Goal: Navigation & Orientation: Find specific page/section

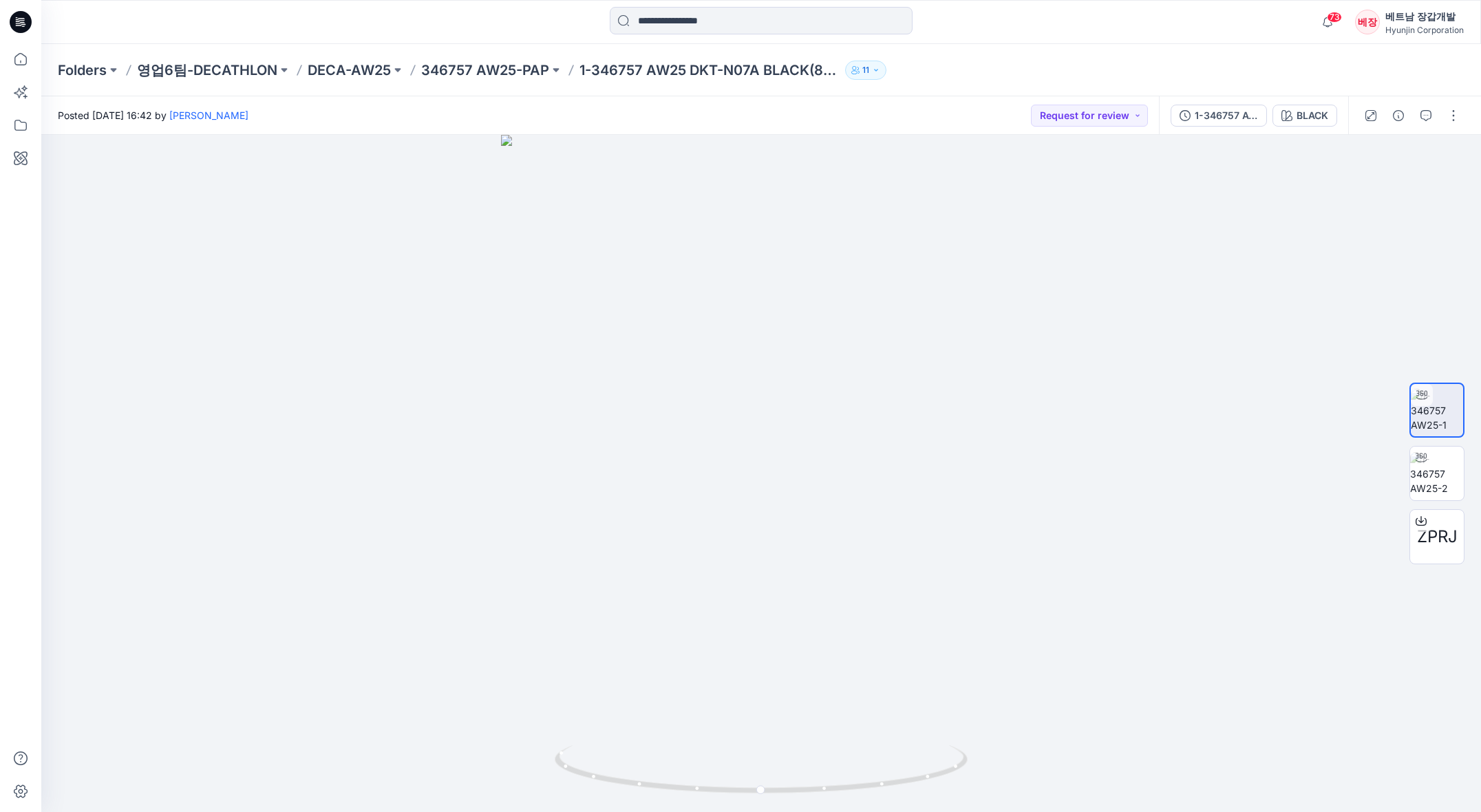
click at [1397, 14] on div "베트남 장갑개발" at bounding box center [1424, 16] width 78 height 16
click at [1306, 156] on p "Profile Settings" at bounding box center [1316, 154] width 68 height 26
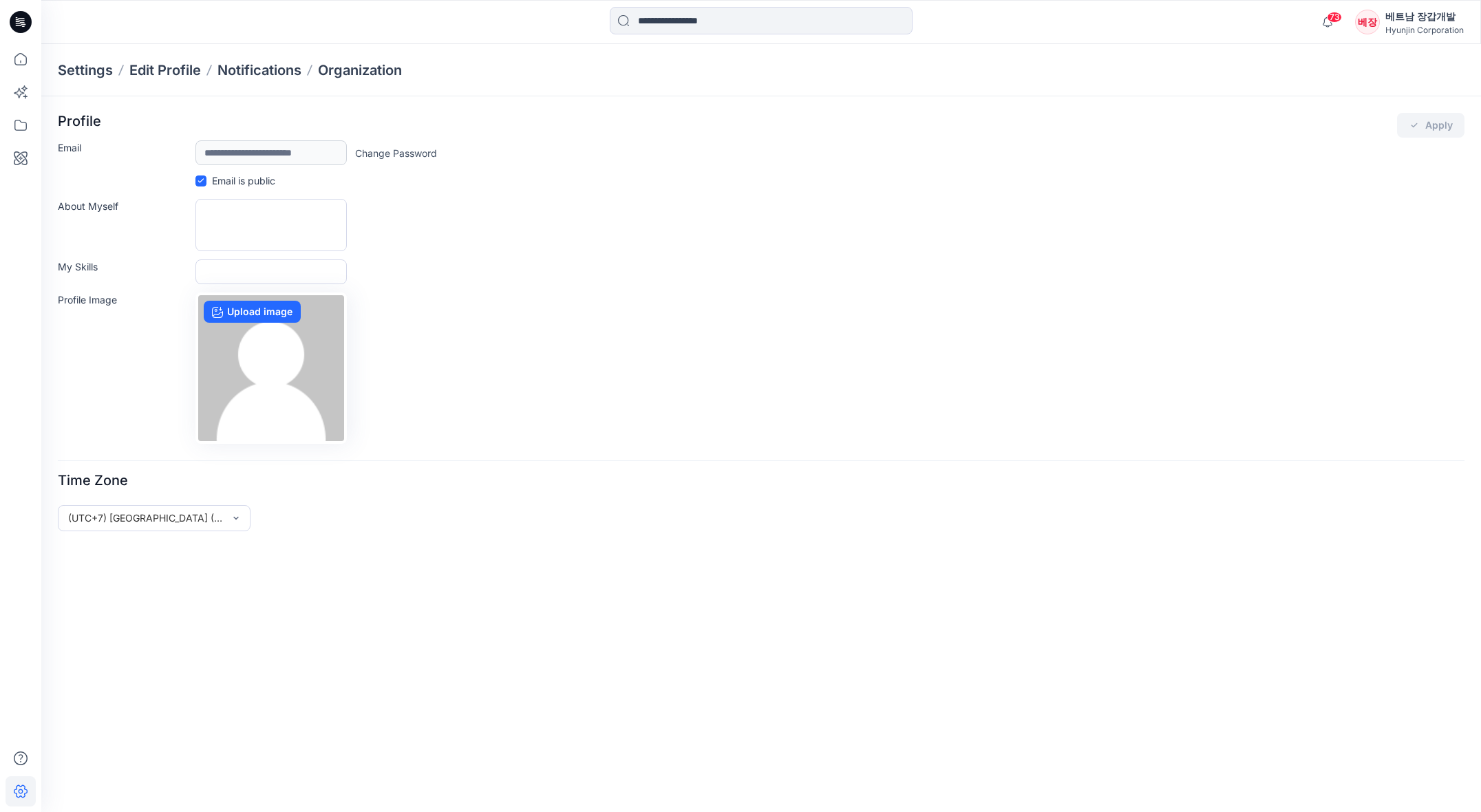
click at [1379, 20] on div "베장" at bounding box center [1367, 22] width 25 height 25
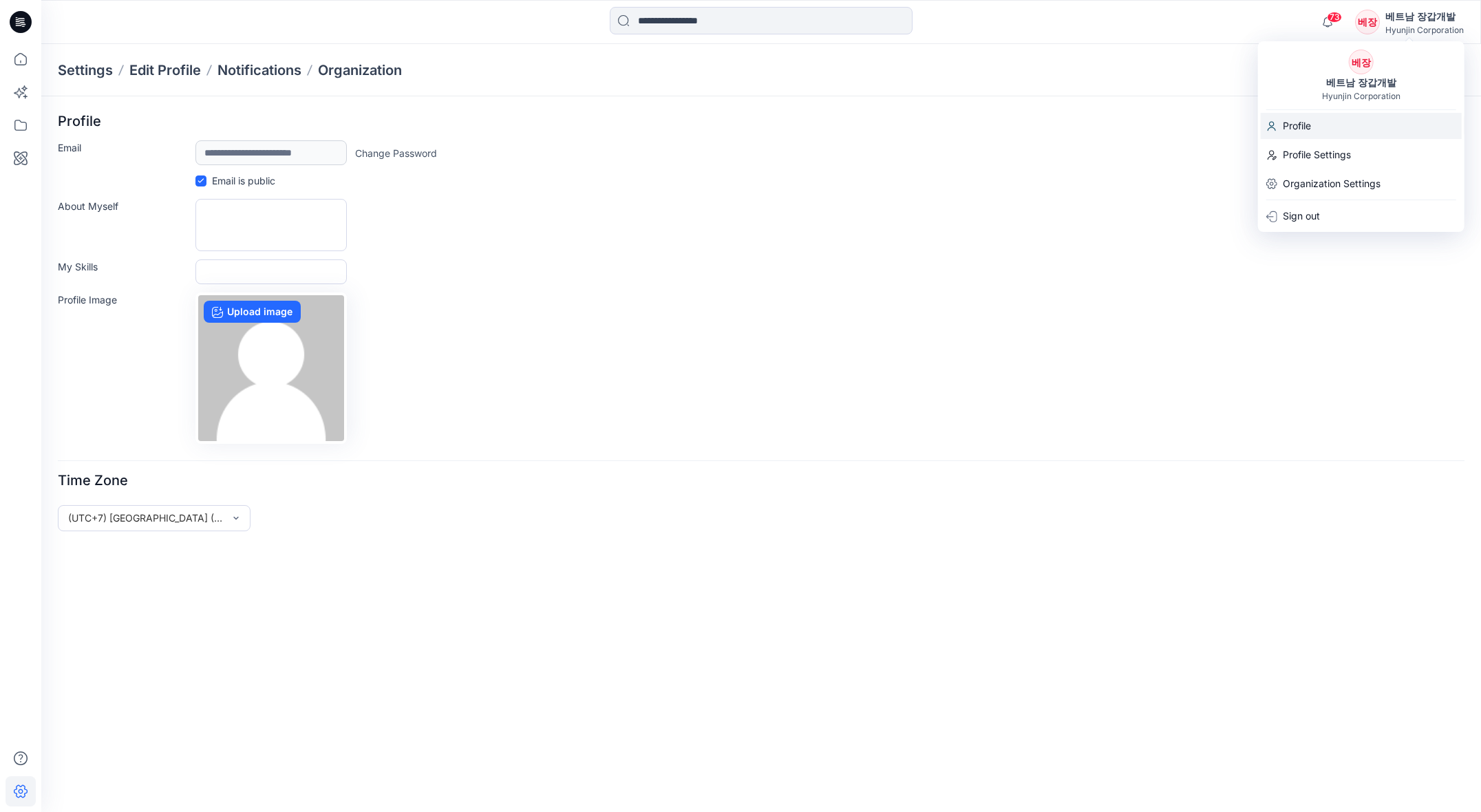
click at [1302, 124] on p "Profile" at bounding box center [1297, 125] width 28 height 26
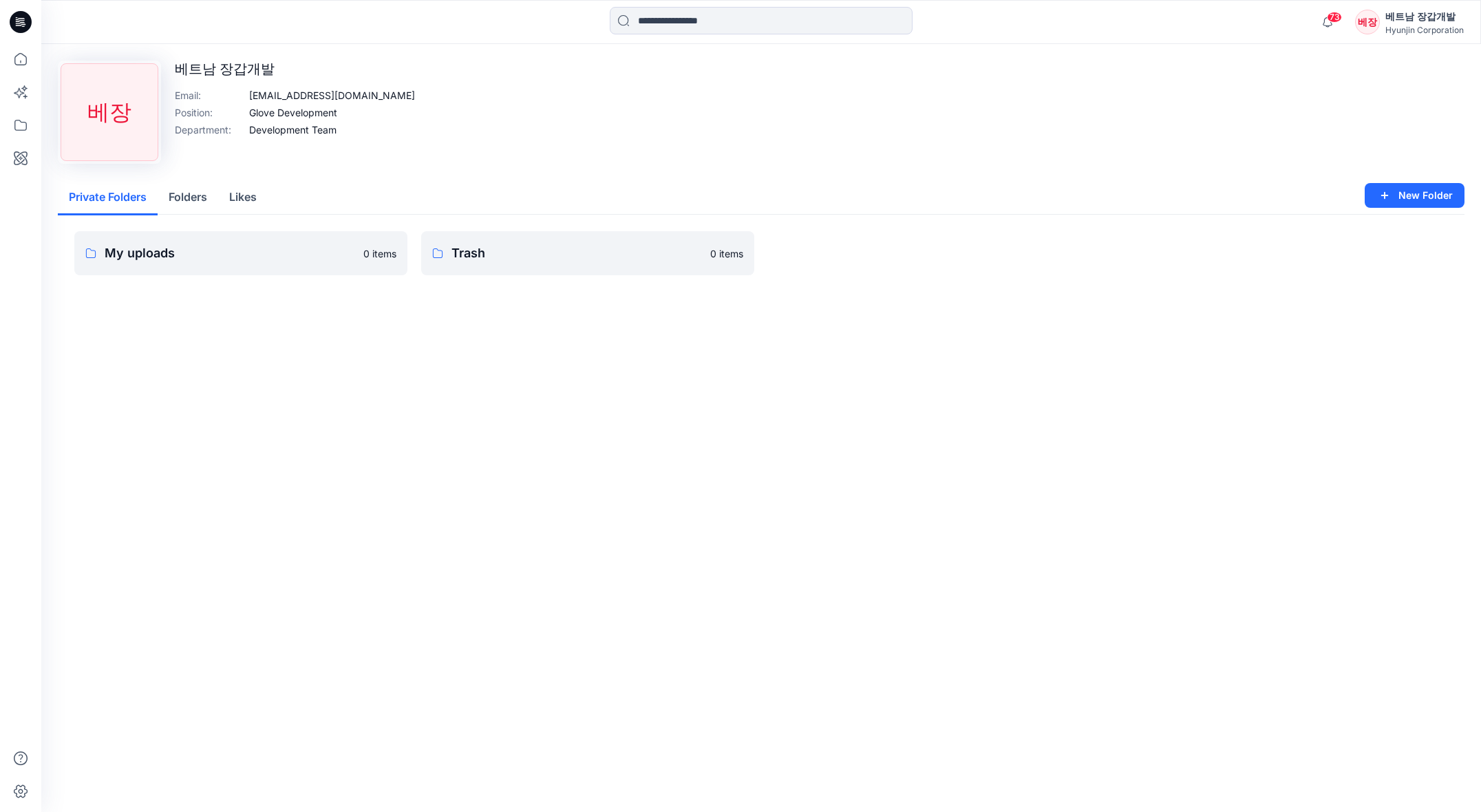
click at [1399, 23] on div "베트남 장갑개발" at bounding box center [1424, 16] width 78 height 16
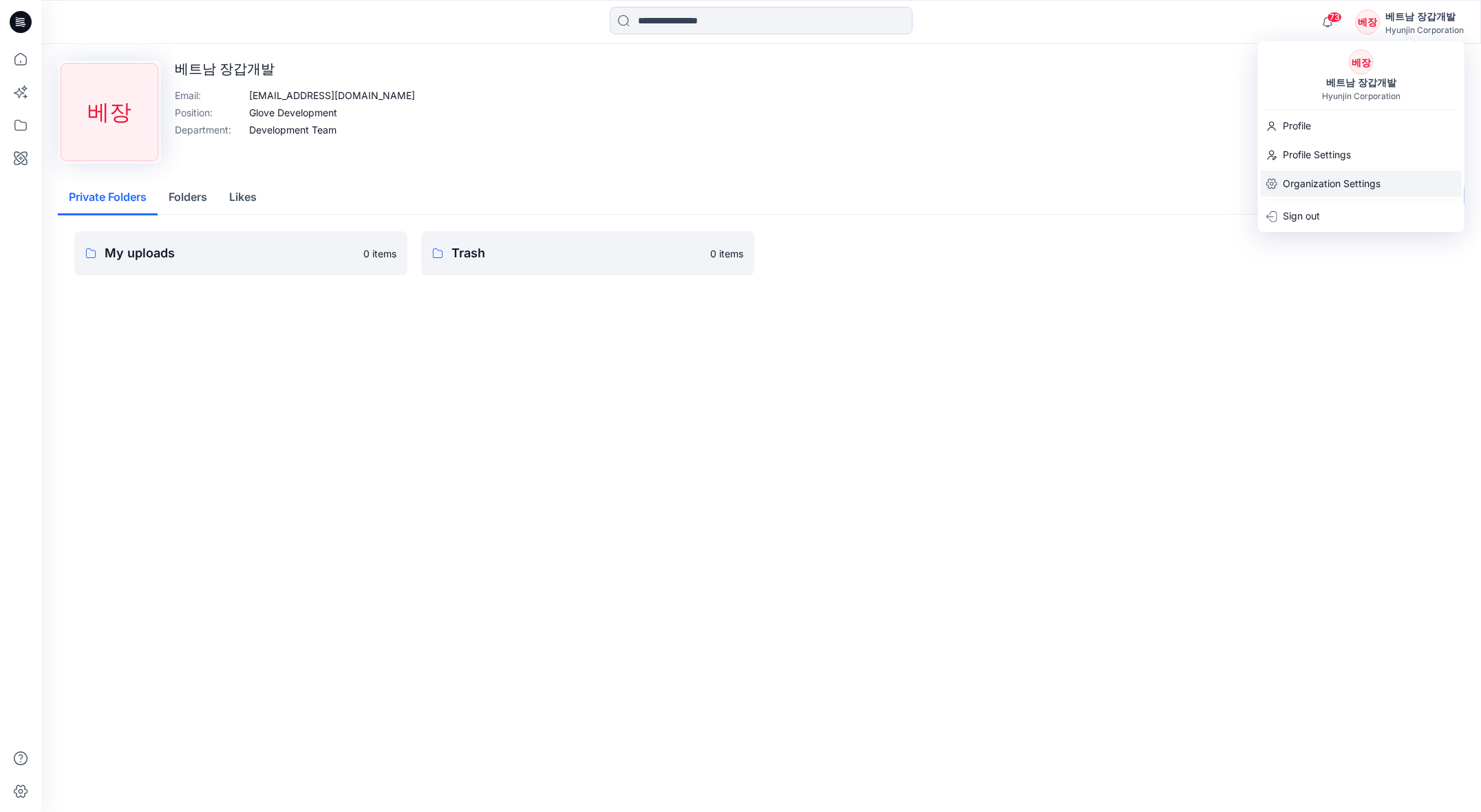
click at [1322, 179] on p "Organization Settings" at bounding box center [1331, 183] width 98 height 26
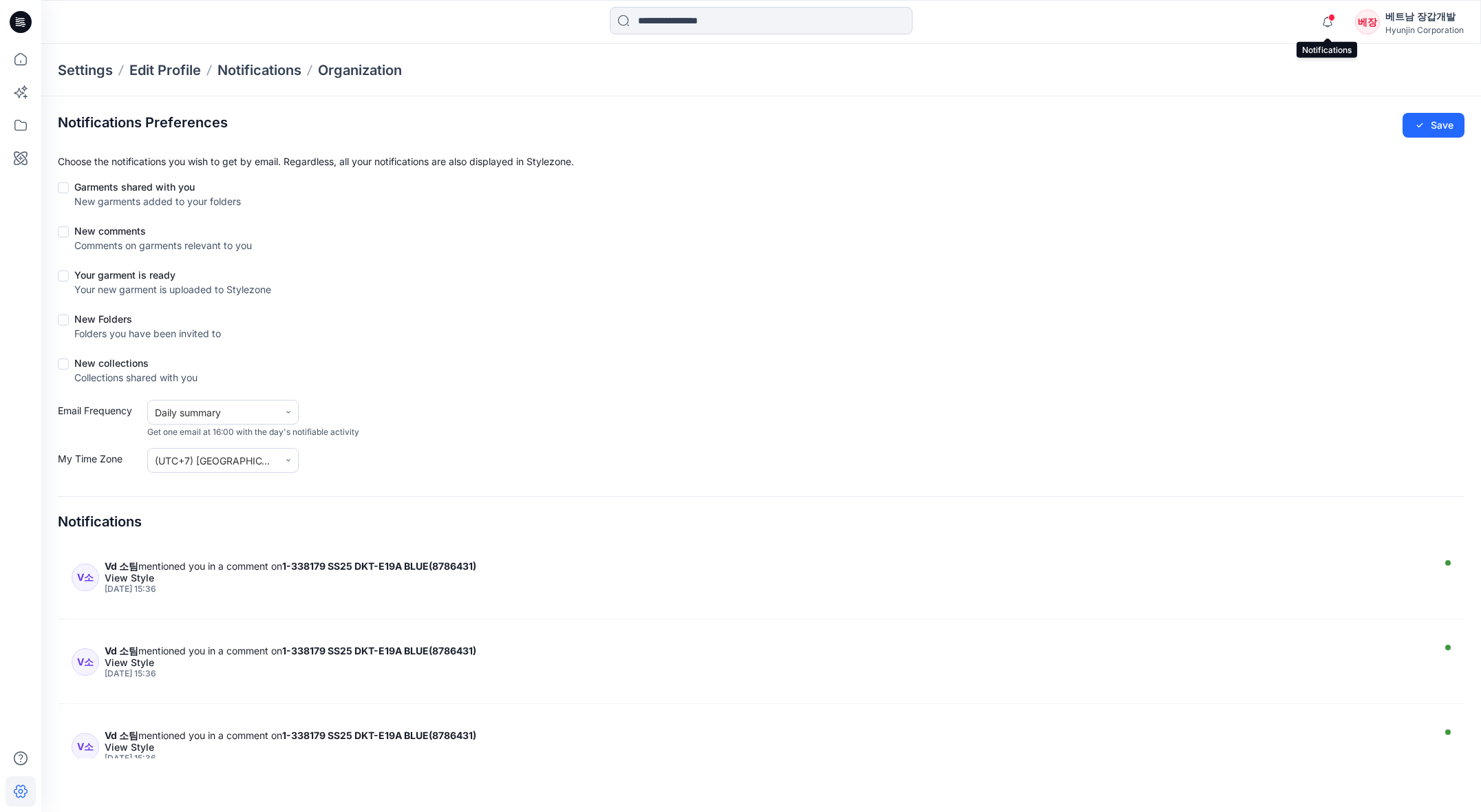
click at [1330, 19] on span at bounding box center [1332, 18] width 7 height 8
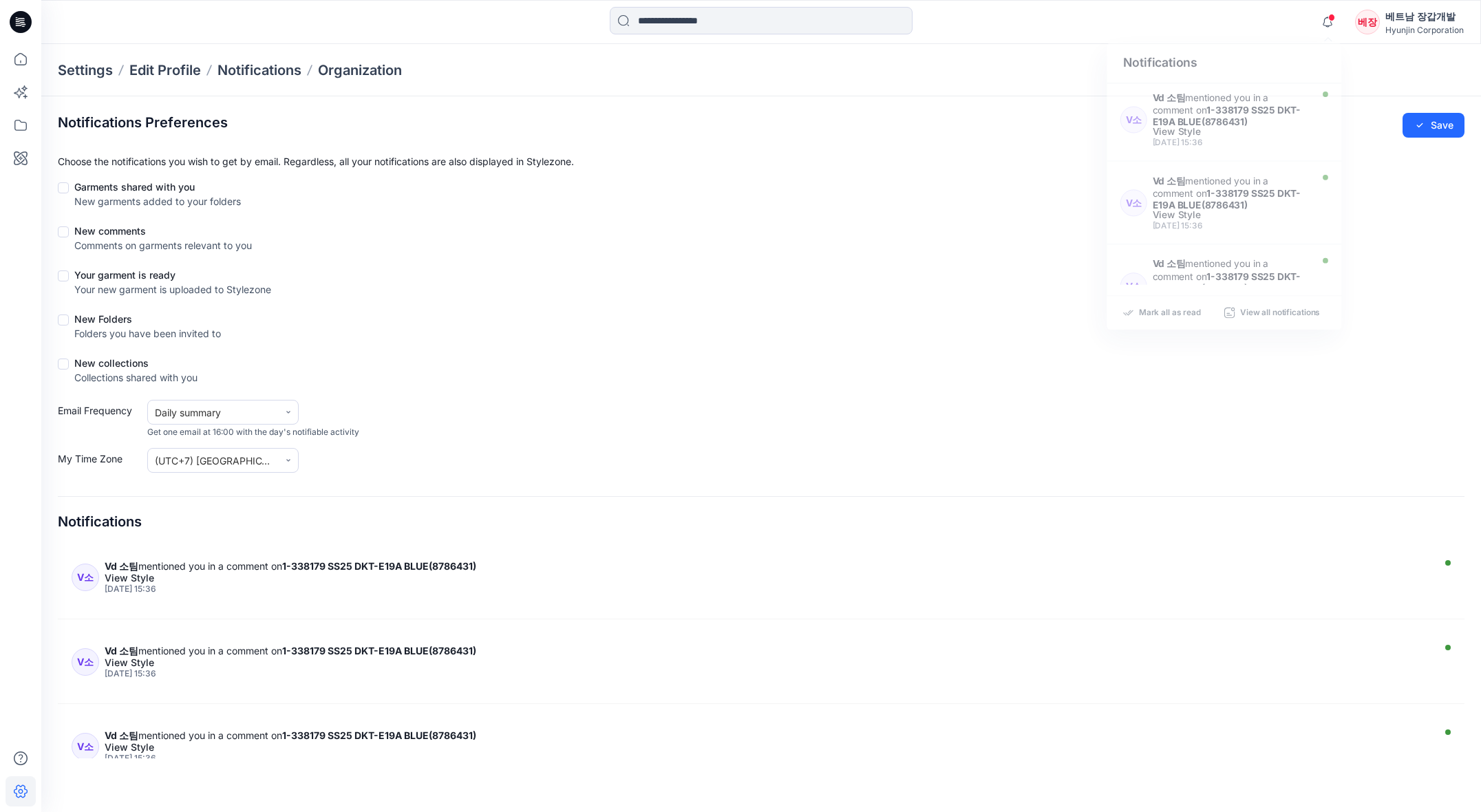
click at [1299, 431] on div "Email Frequency Daily summary Get one email at 16:00 with the day's notifiable …" at bounding box center [761, 419] width 1406 height 39
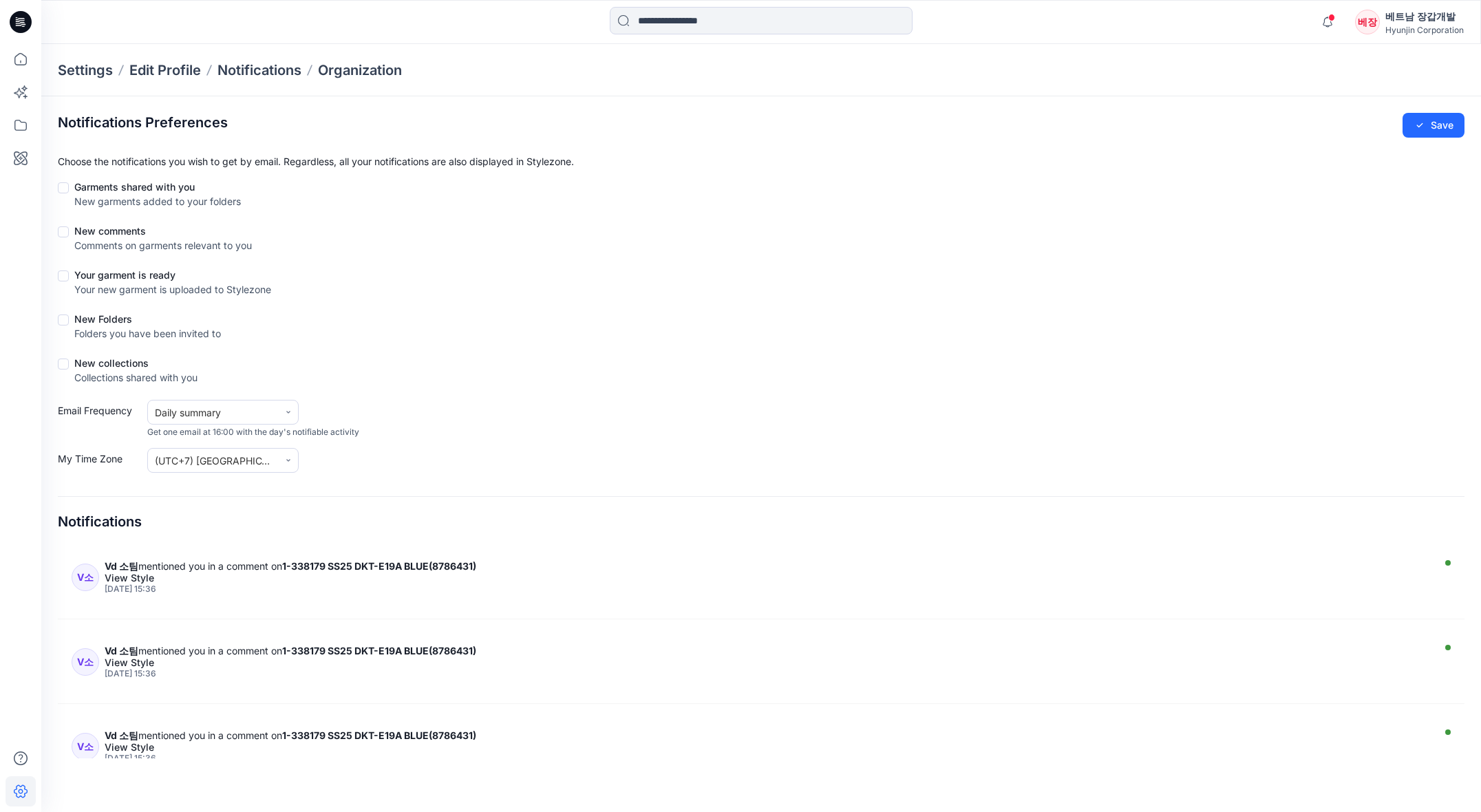
click at [1410, 11] on div "베트남 장갑개발" at bounding box center [1424, 16] width 78 height 16
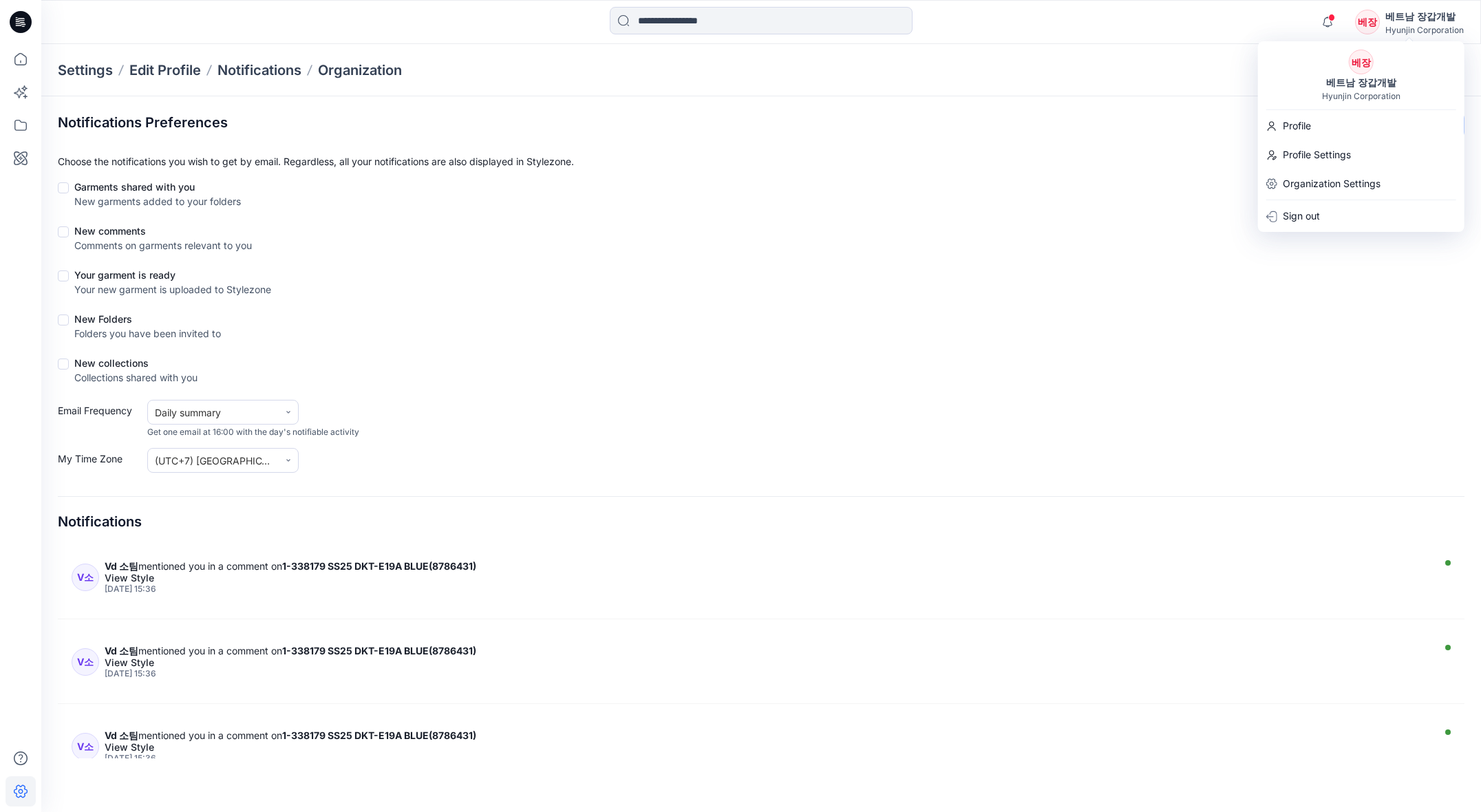
click at [1347, 92] on div "Hyunjin Corporation" at bounding box center [1361, 96] width 78 height 11
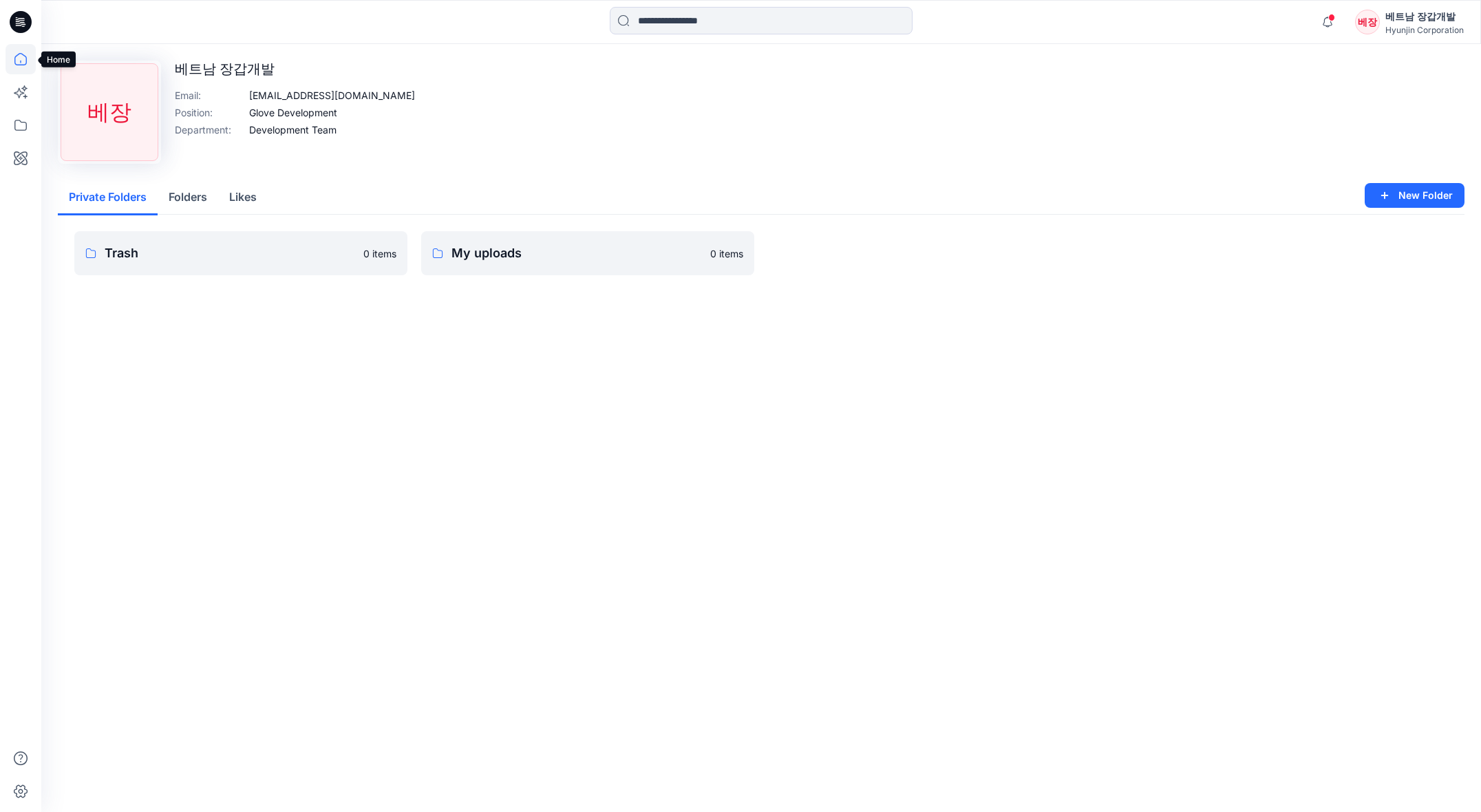
click at [18, 53] on icon at bounding box center [21, 59] width 13 height 13
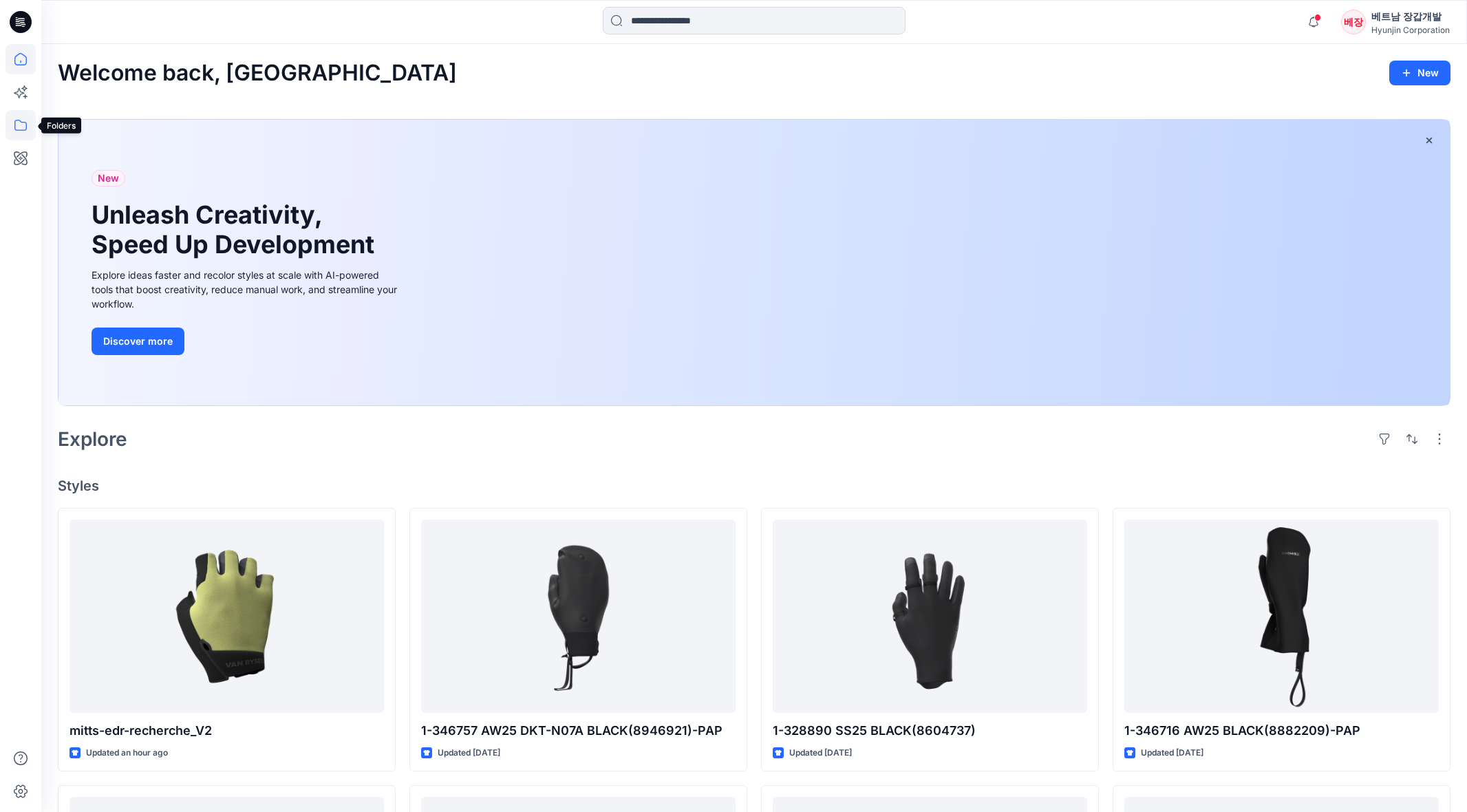
click at [25, 128] on icon at bounding box center [20, 125] width 30 height 30
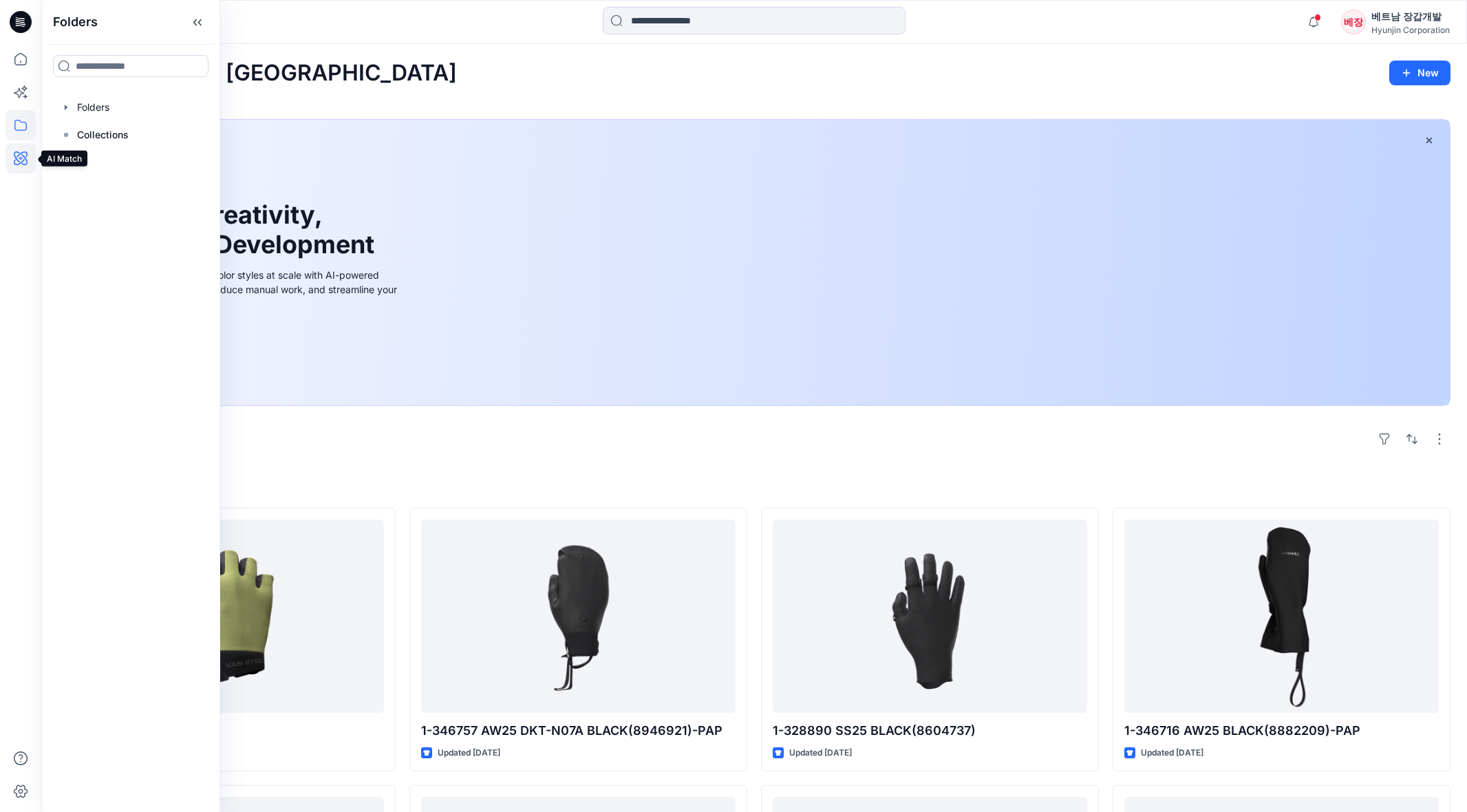
click at [17, 158] on icon at bounding box center [20, 158] width 30 height 30
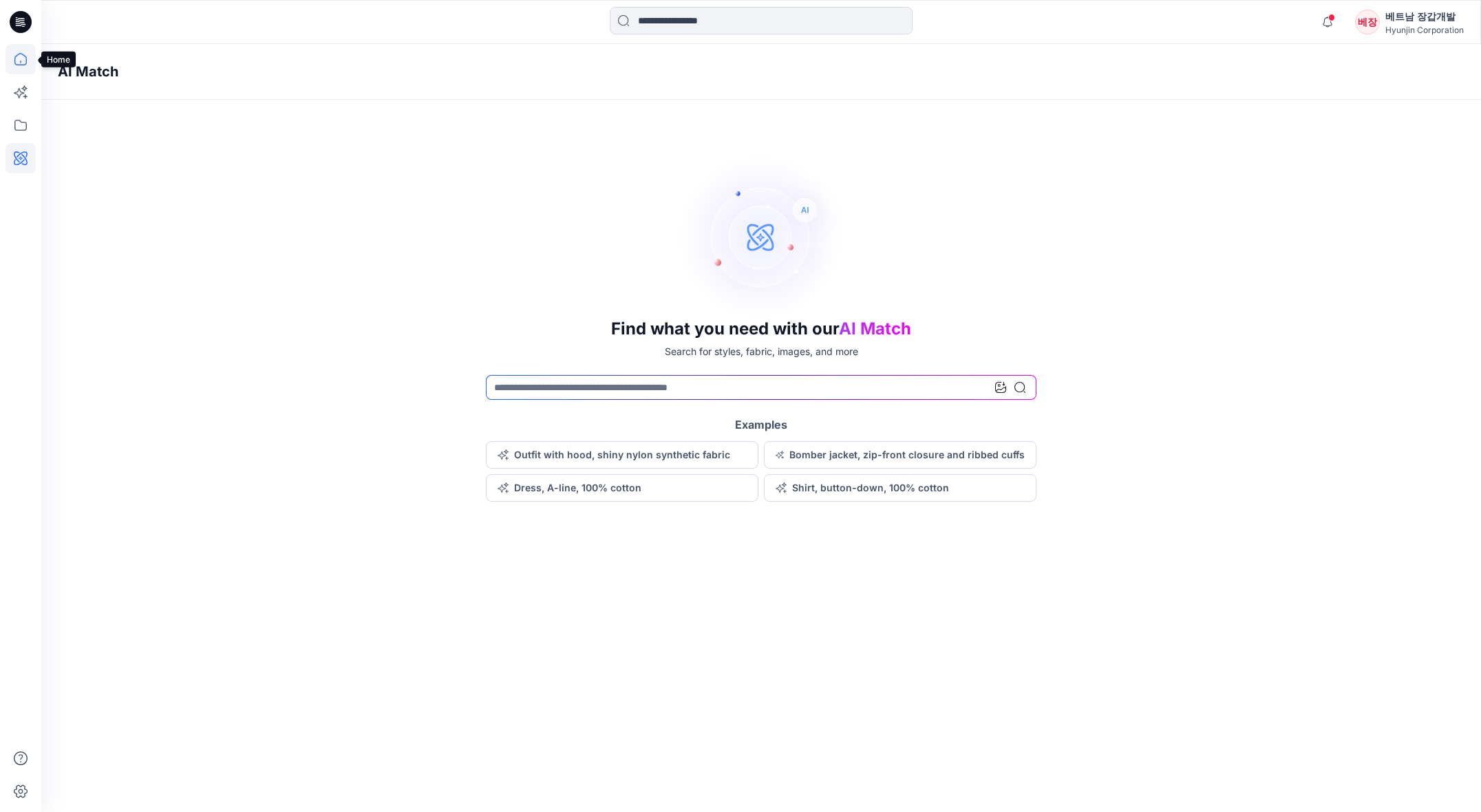
click at [22, 59] on icon at bounding box center [20, 59] width 30 height 30
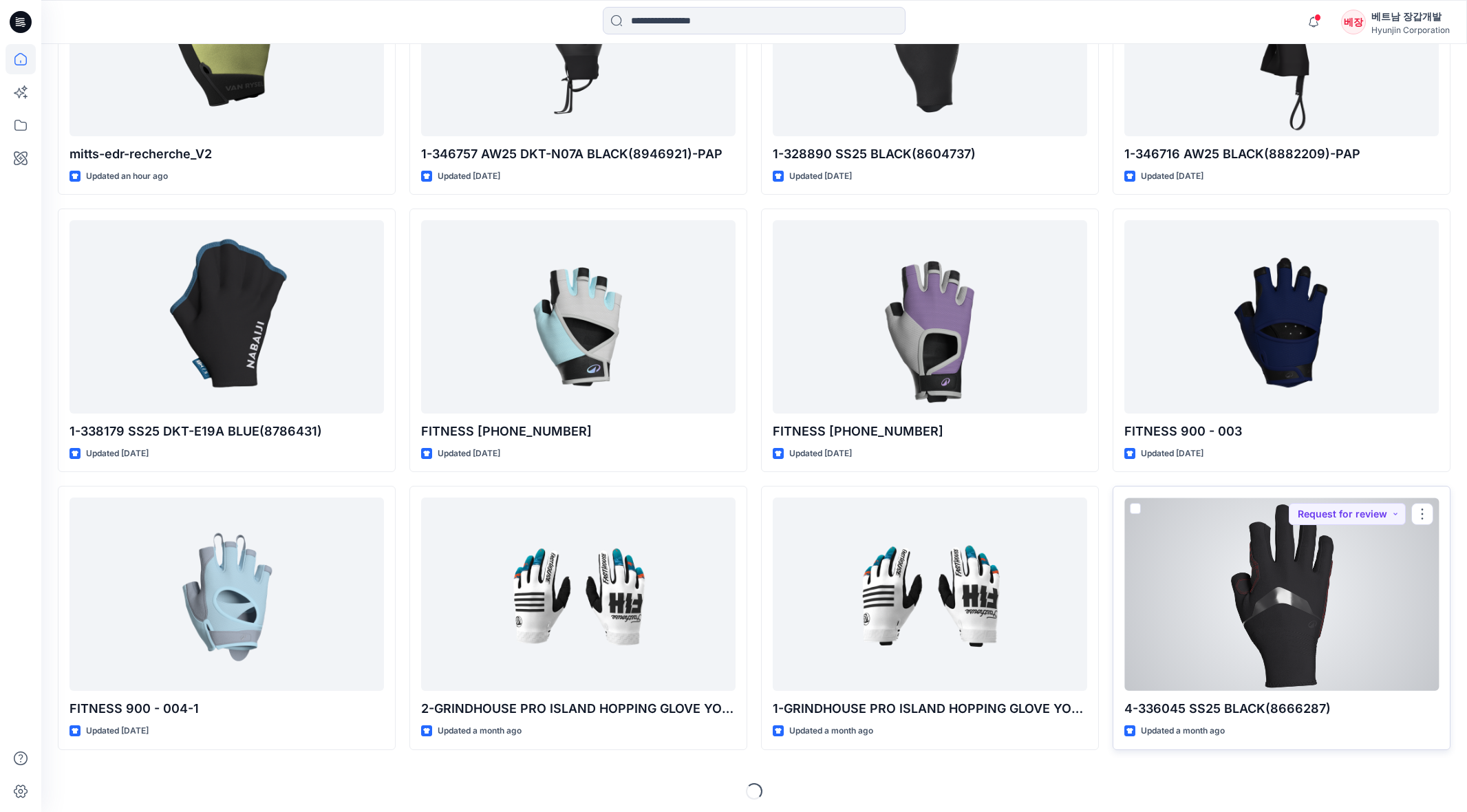
scroll to position [581, 0]
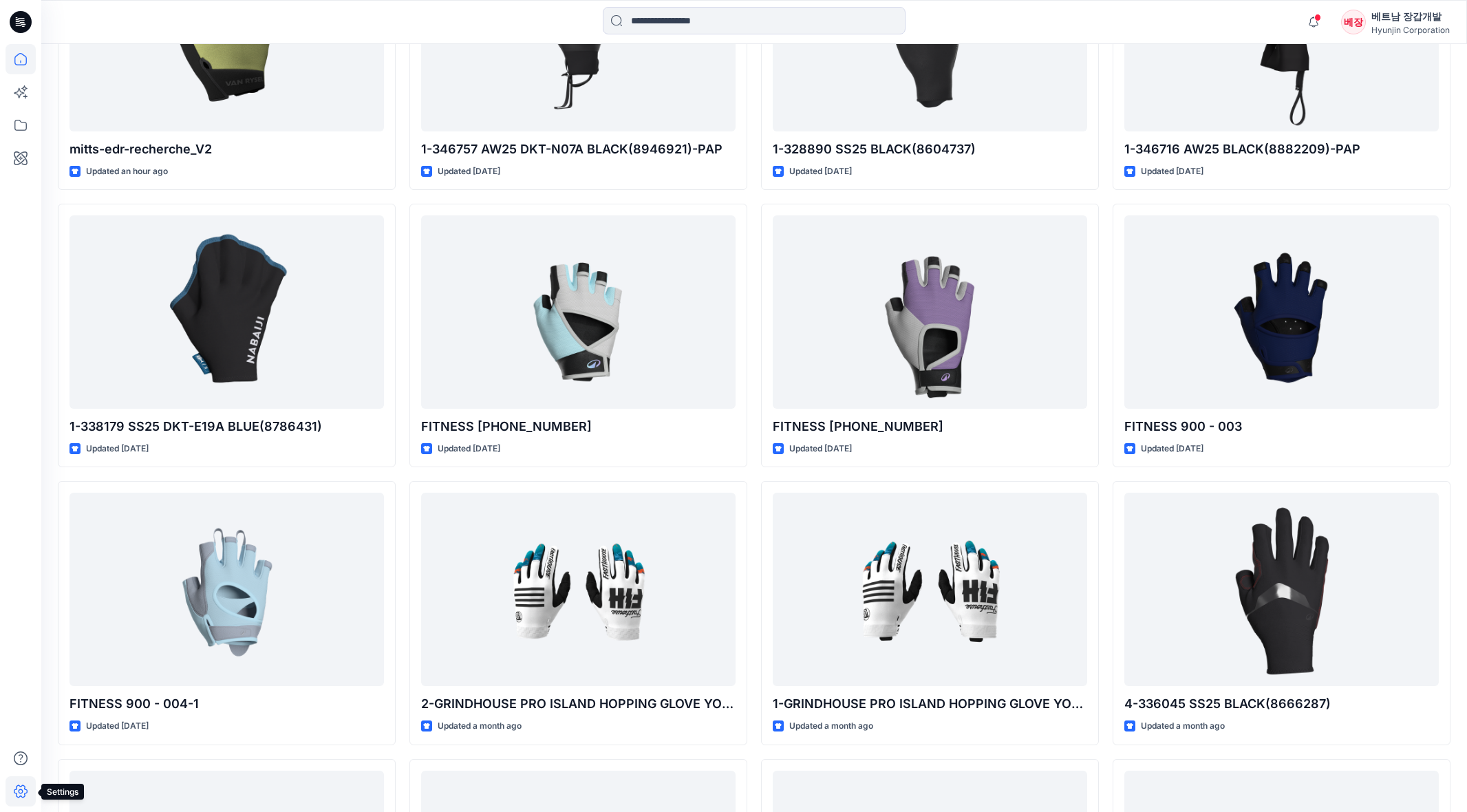
click at [16, 792] on icon at bounding box center [20, 791] width 30 height 30
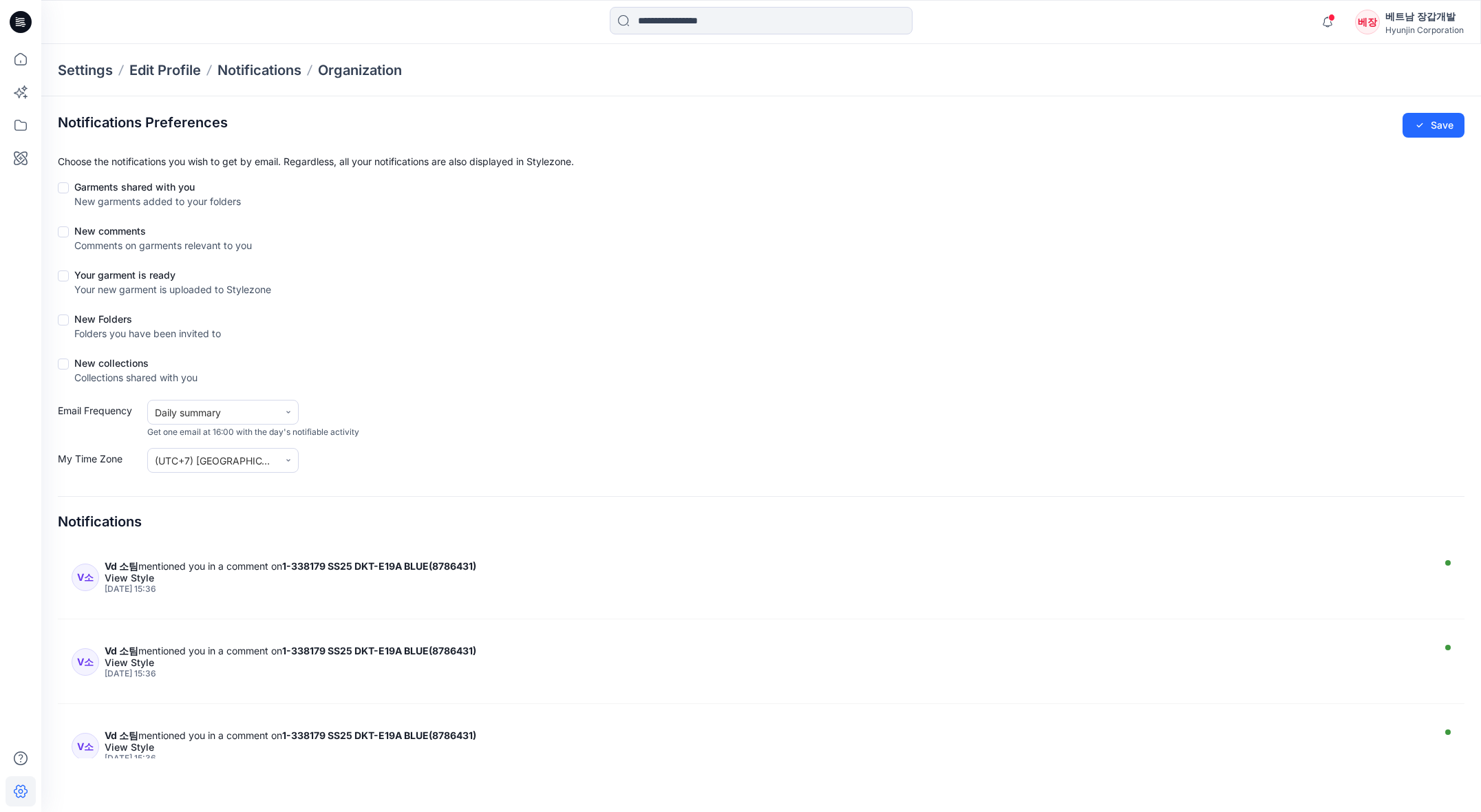
click at [1366, 20] on div "베장" at bounding box center [1367, 22] width 25 height 25
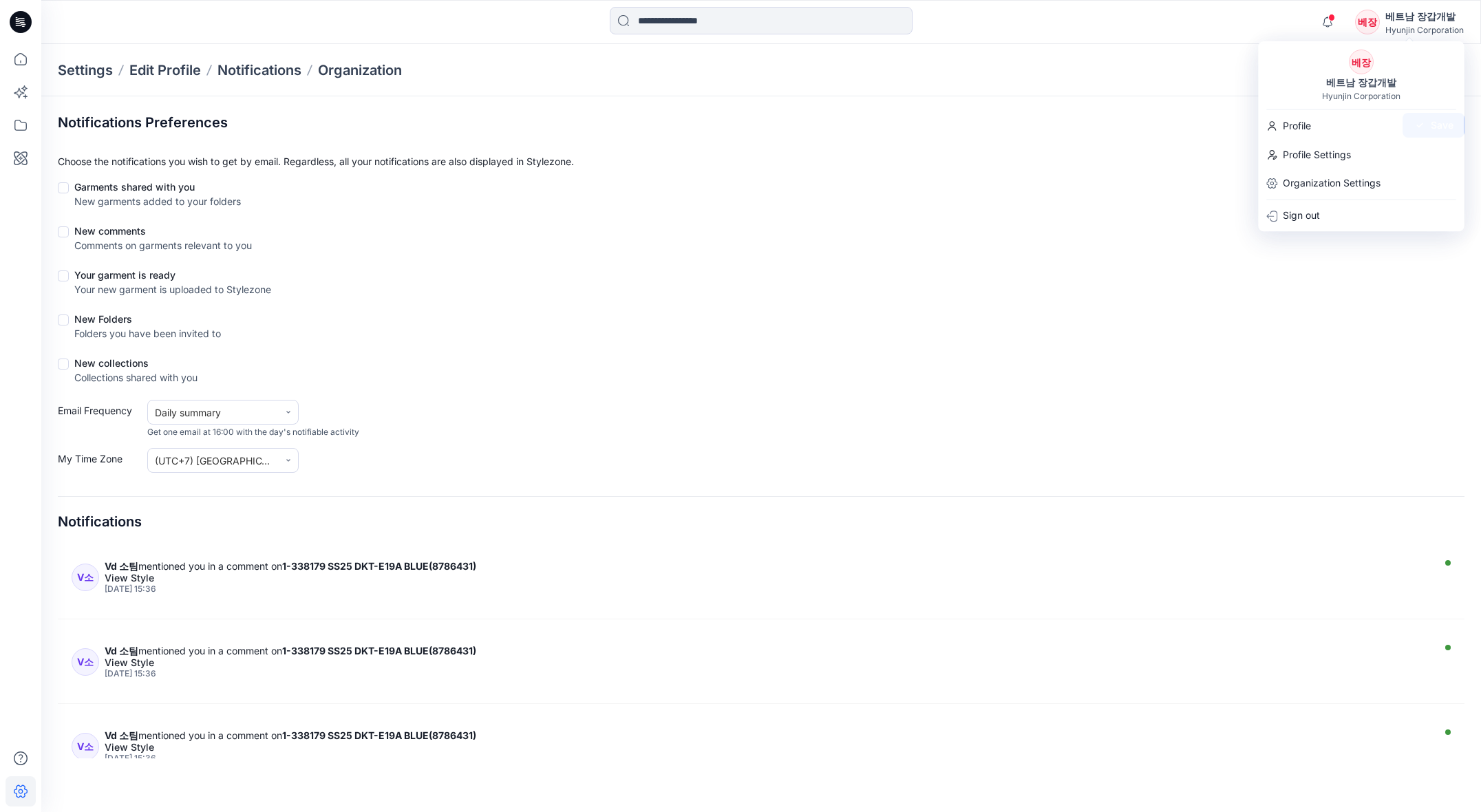
click at [1249, 348] on form "Garments shared with you New garments added to your folders New comments Commen…" at bounding box center [761, 326] width 1406 height 293
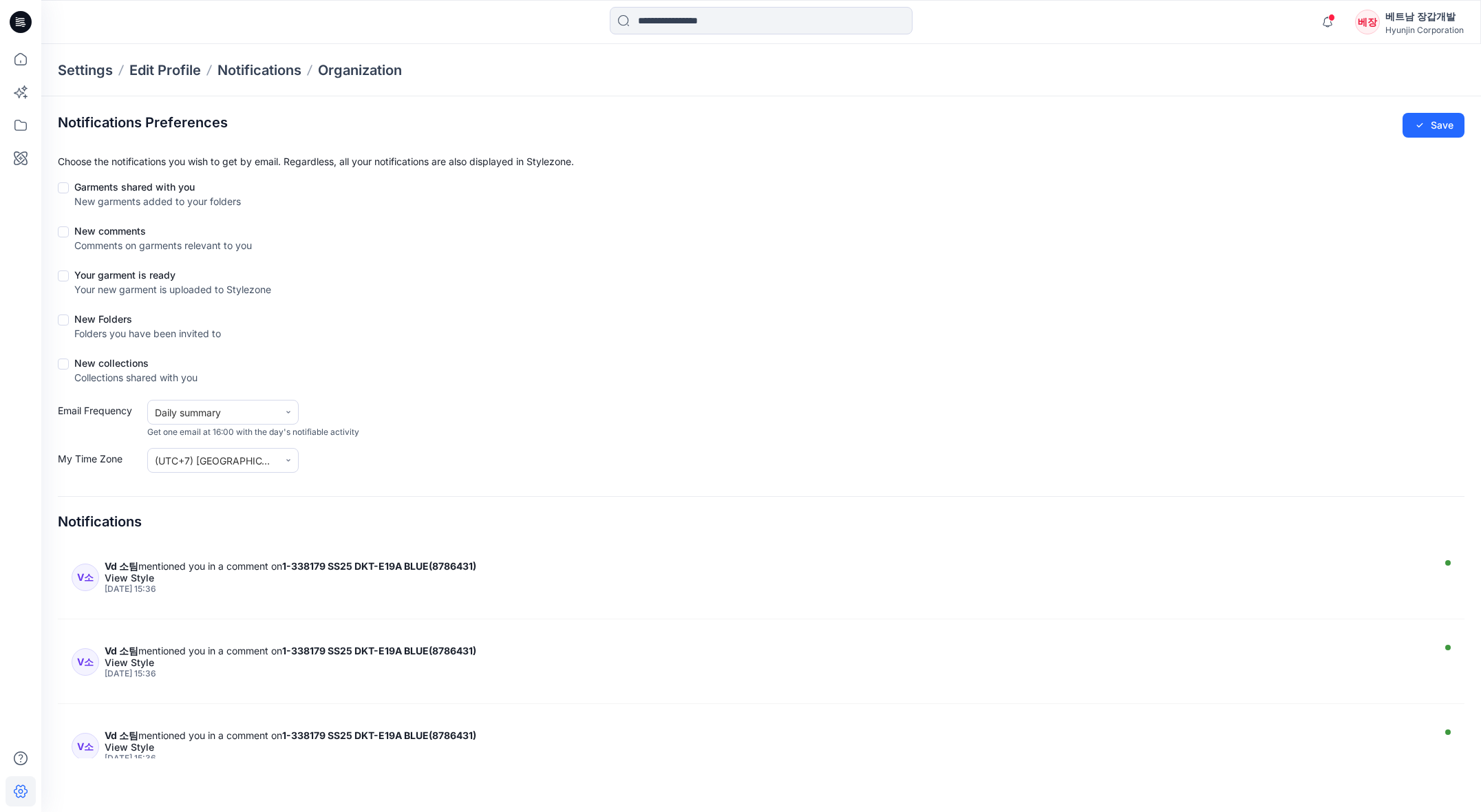
click at [1394, 23] on div "베트남 장갑개발" at bounding box center [1424, 16] width 78 height 16
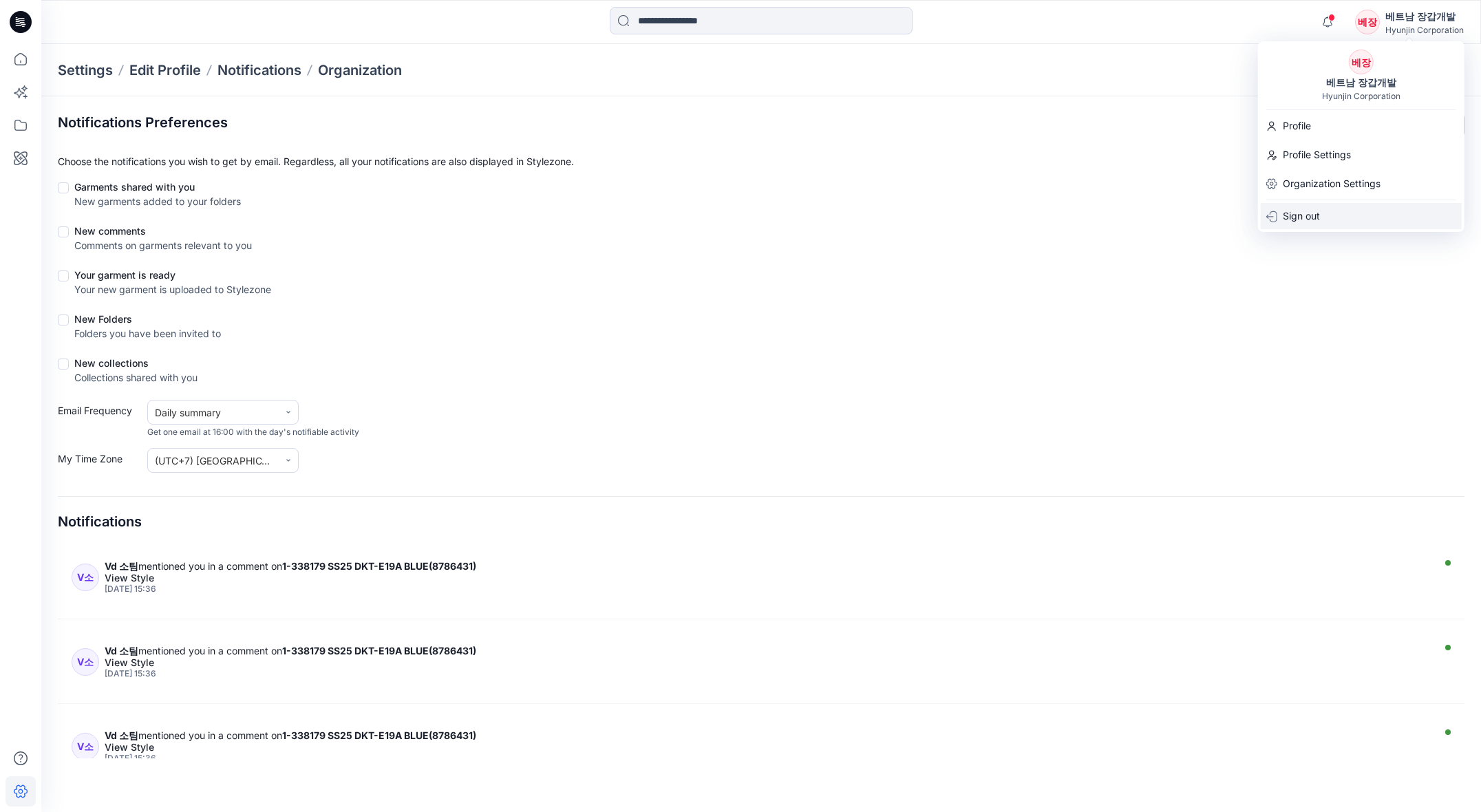
click at [1302, 217] on p "Sign out" at bounding box center [1301, 215] width 37 height 26
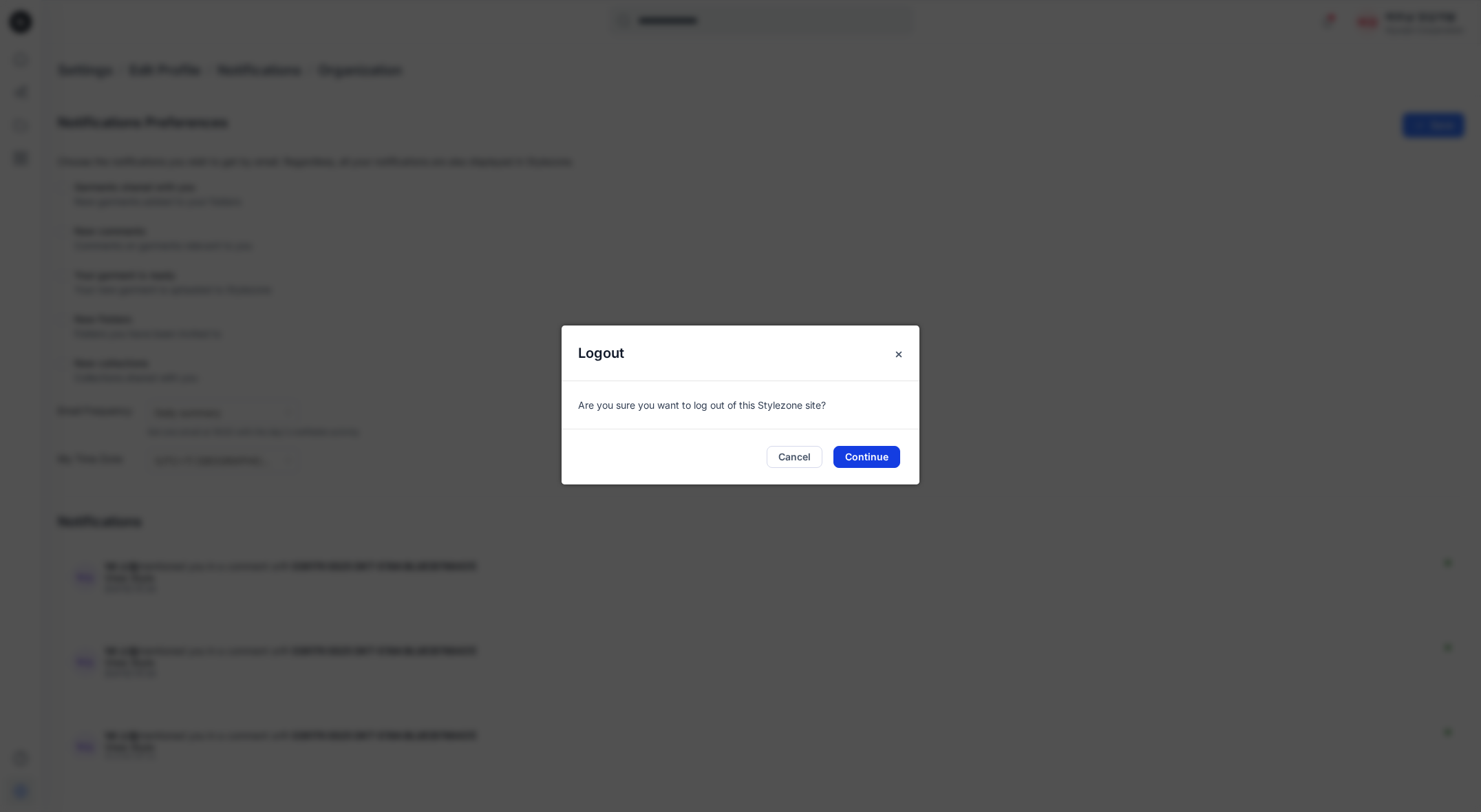
click at [856, 458] on button "Continue" at bounding box center [866, 457] width 67 height 22
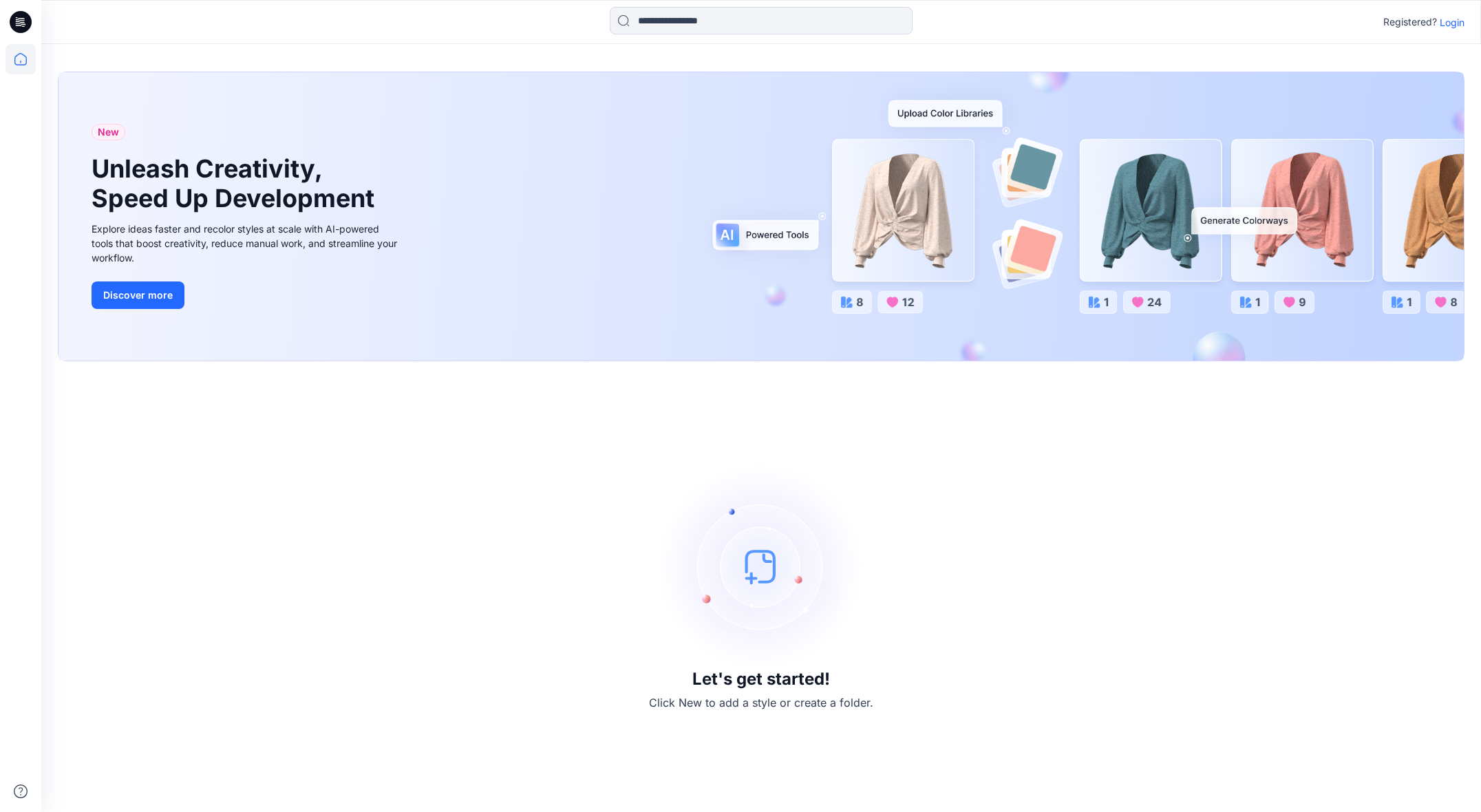
click at [1451, 20] on p "Login" at bounding box center [1451, 23] width 25 height 15
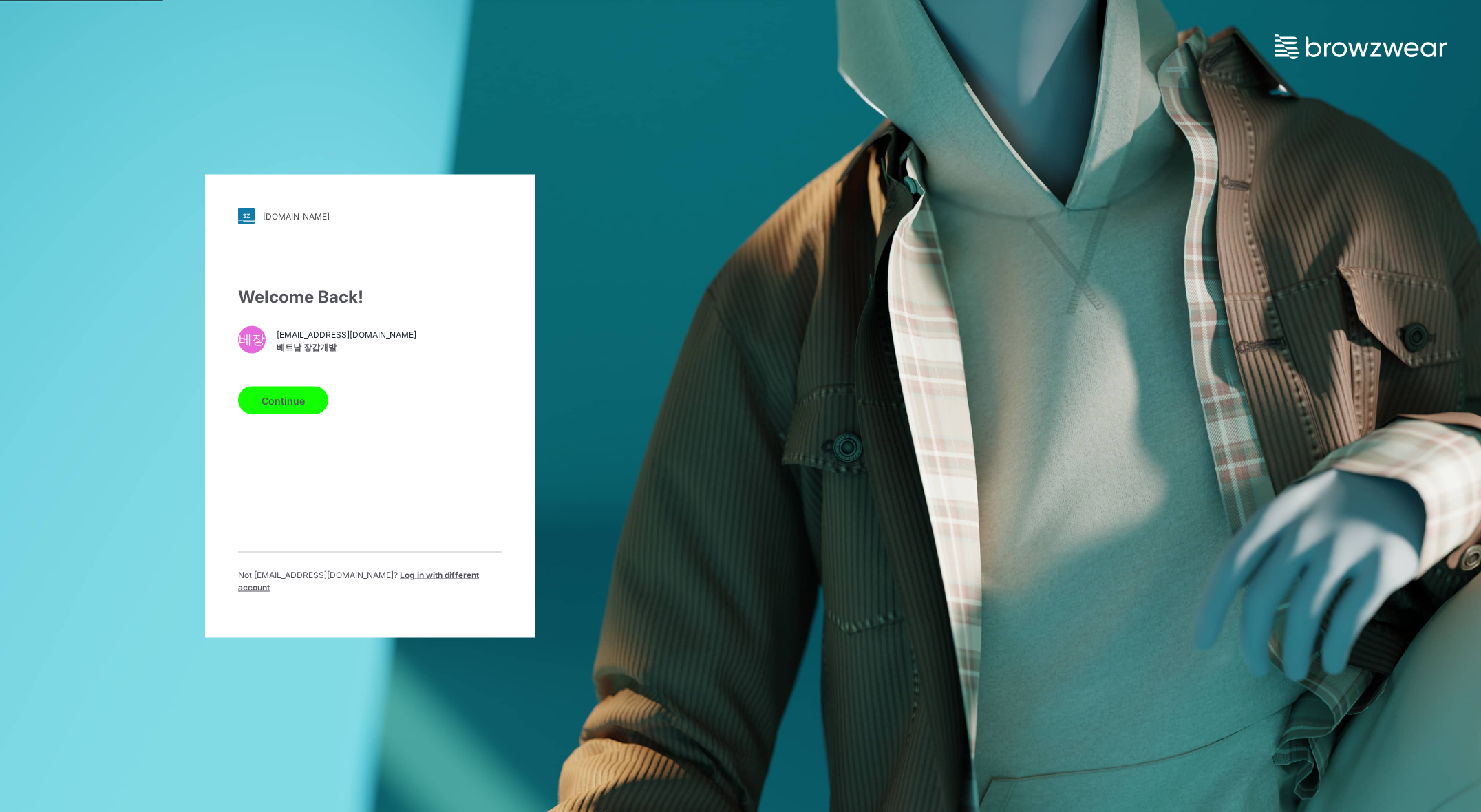
click at [305, 548] on div "Welcome Back! 베장 [EMAIL_ADDRESS][DOMAIN_NAME] 베트남 장갑개발 Continue Not [EMAIL_ADDR…" at bounding box center [370, 445] width 264 height 320
click at [284, 412] on button "Continue" at bounding box center [283, 400] width 90 height 27
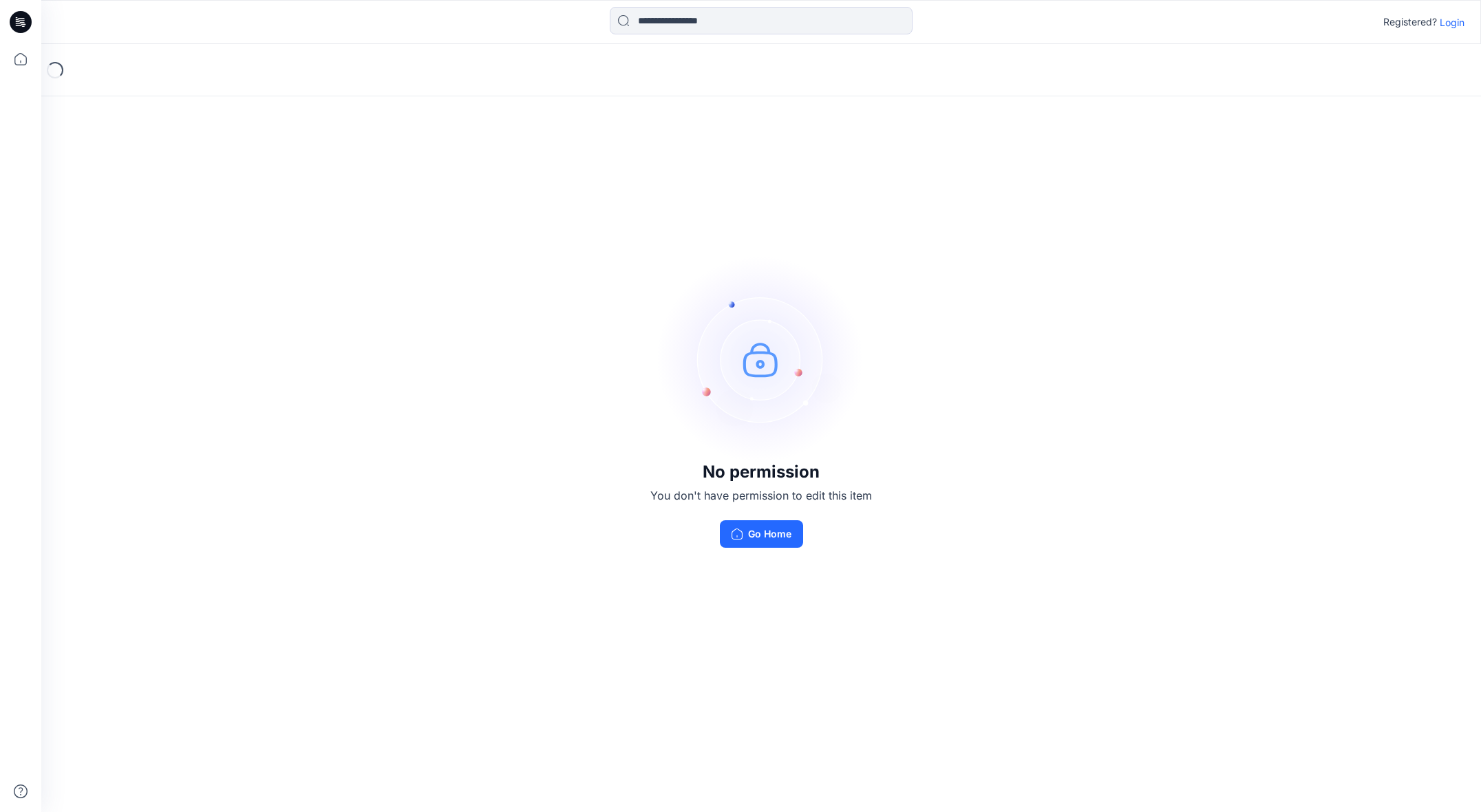
click at [1455, 26] on p "Login" at bounding box center [1451, 23] width 25 height 15
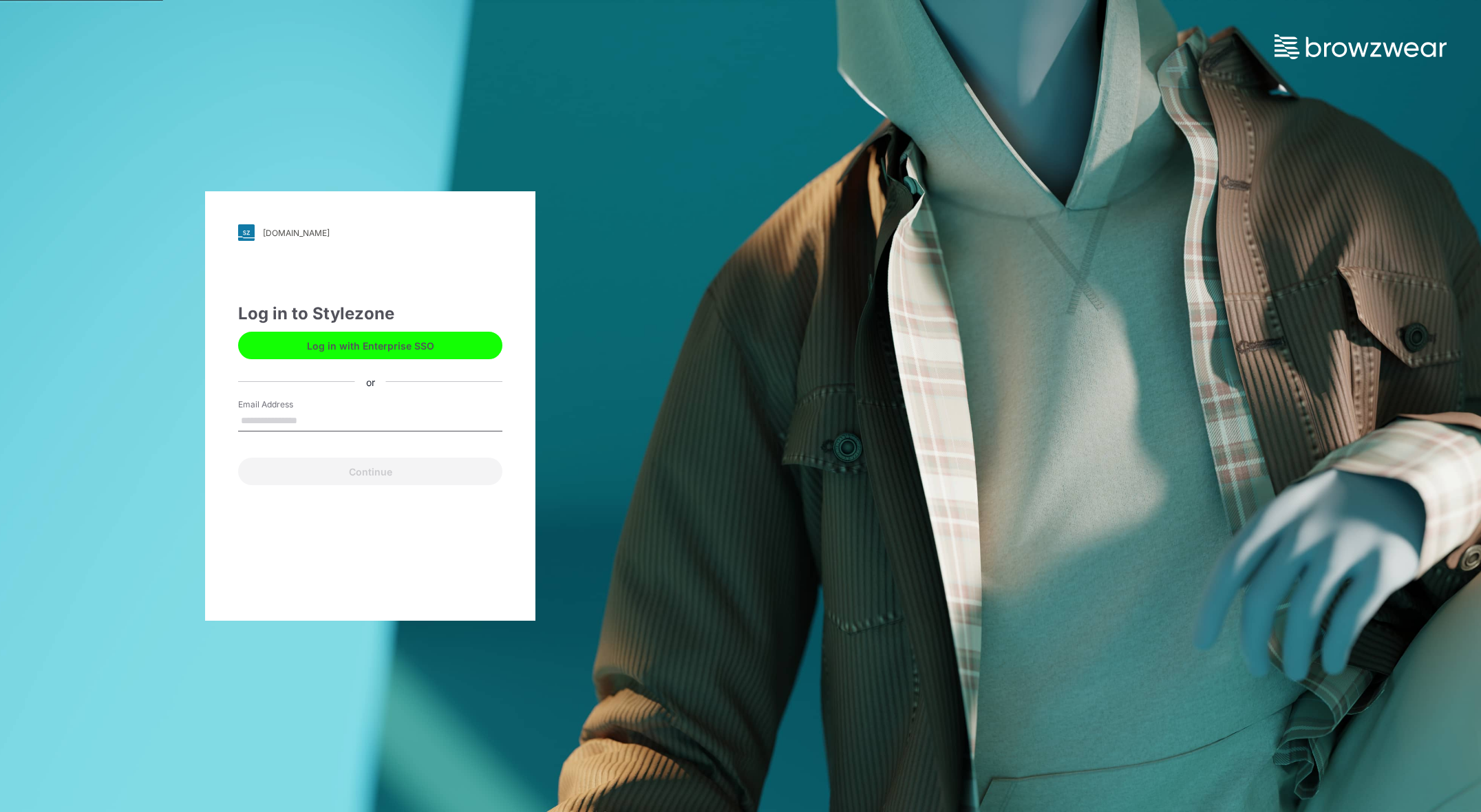
type input "**********"
click at [367, 469] on button "Continue" at bounding box center [370, 471] width 264 height 27
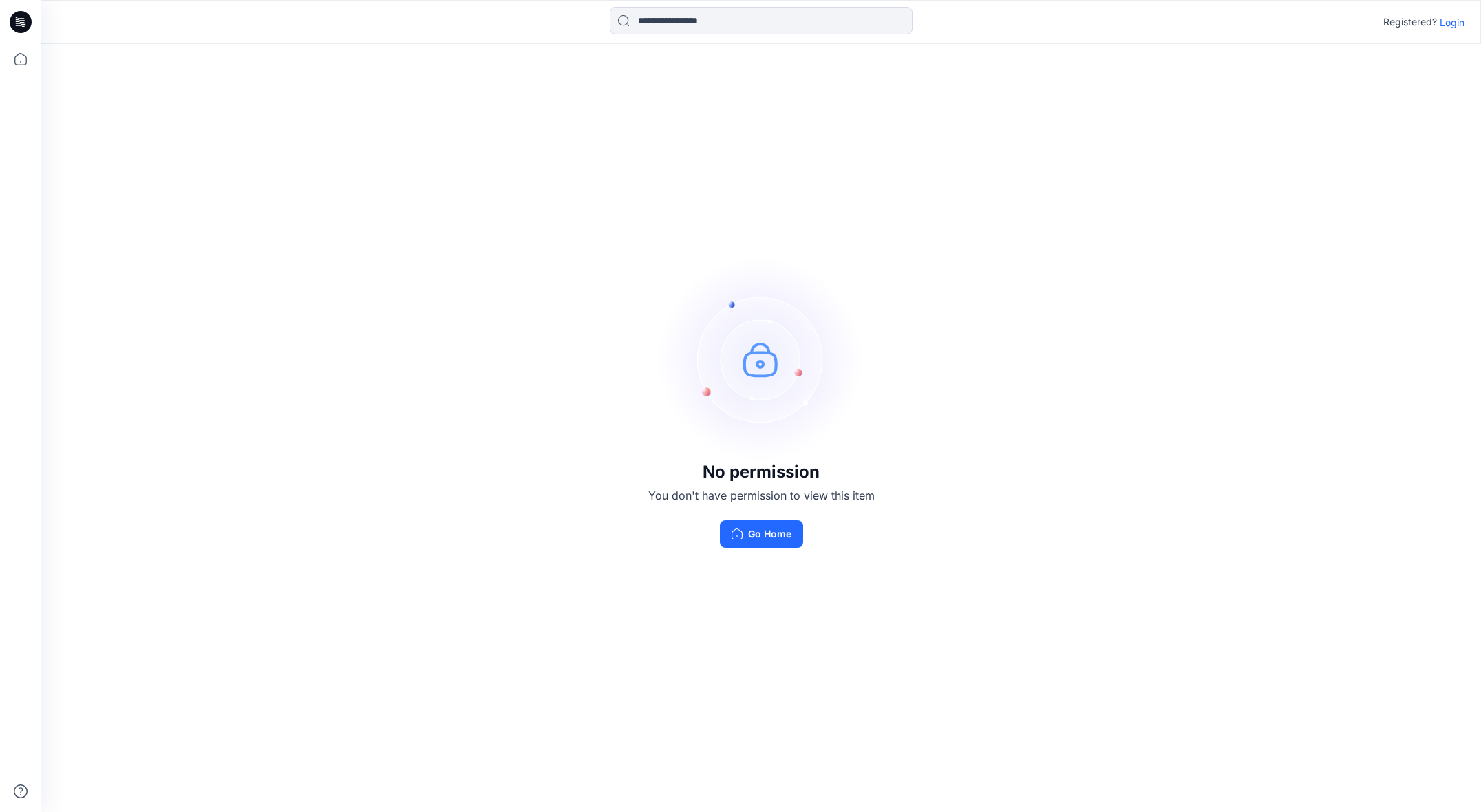
click at [1451, 20] on p "Login" at bounding box center [1451, 23] width 25 height 15
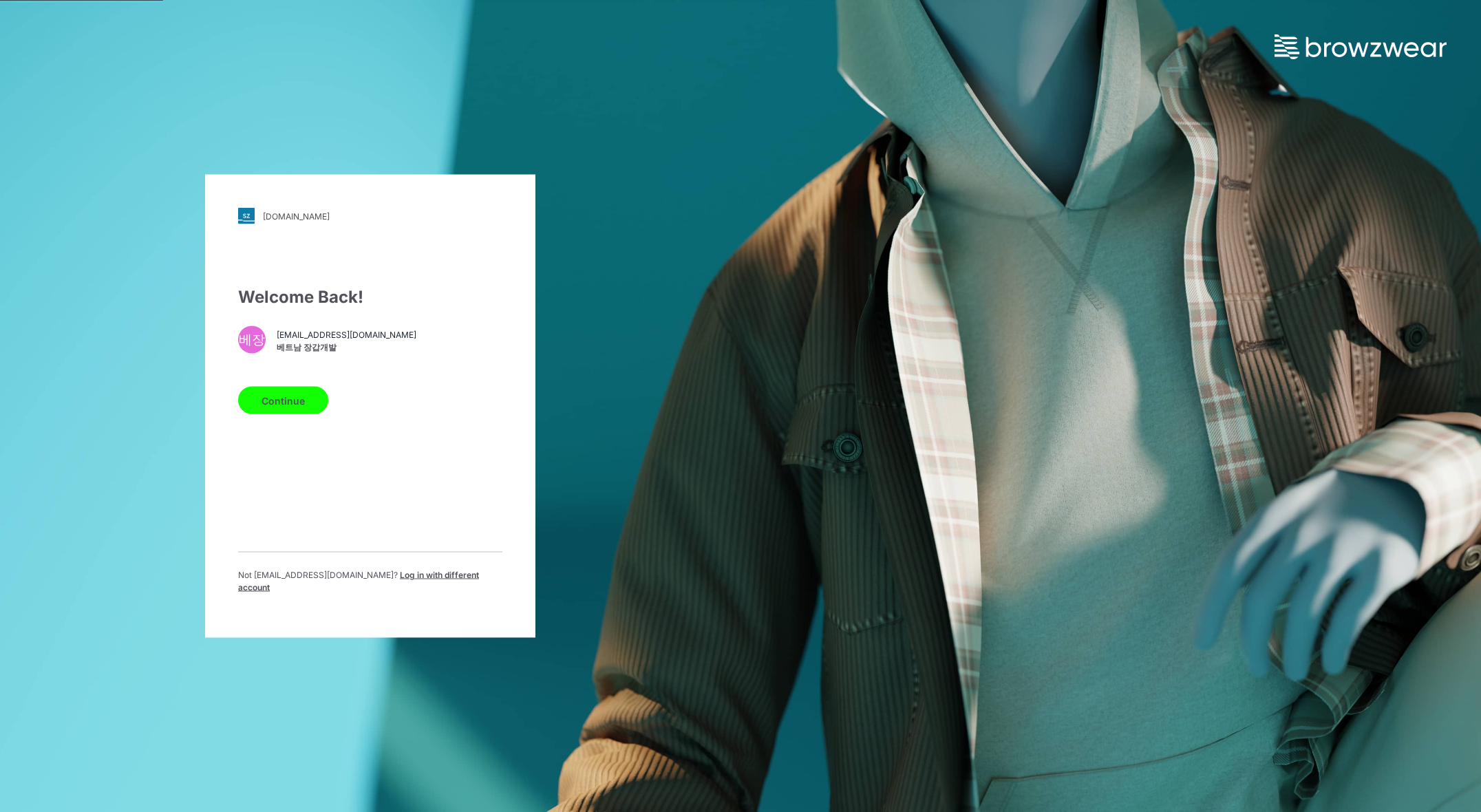
click at [296, 534] on div "Welcome Back! 베장 glovessample@hyun-jin.com 베트남 장갑개발 Continue Not glovessample@h…" at bounding box center [370, 445] width 264 height 320
click at [265, 548] on div "Welcome Back! 베장 glovessample@hyun-jin.com 베트남 장갑개발 Continue Not glovessample@h…" at bounding box center [370, 445] width 264 height 320
click at [304, 552] on hr at bounding box center [370, 552] width 264 height 1
click at [306, 552] on div "Welcome Back! 베장 glovessample@hyun-jin.com 베트남 장갑개발 Continue Not glovessample@h…" at bounding box center [370, 445] width 264 height 320
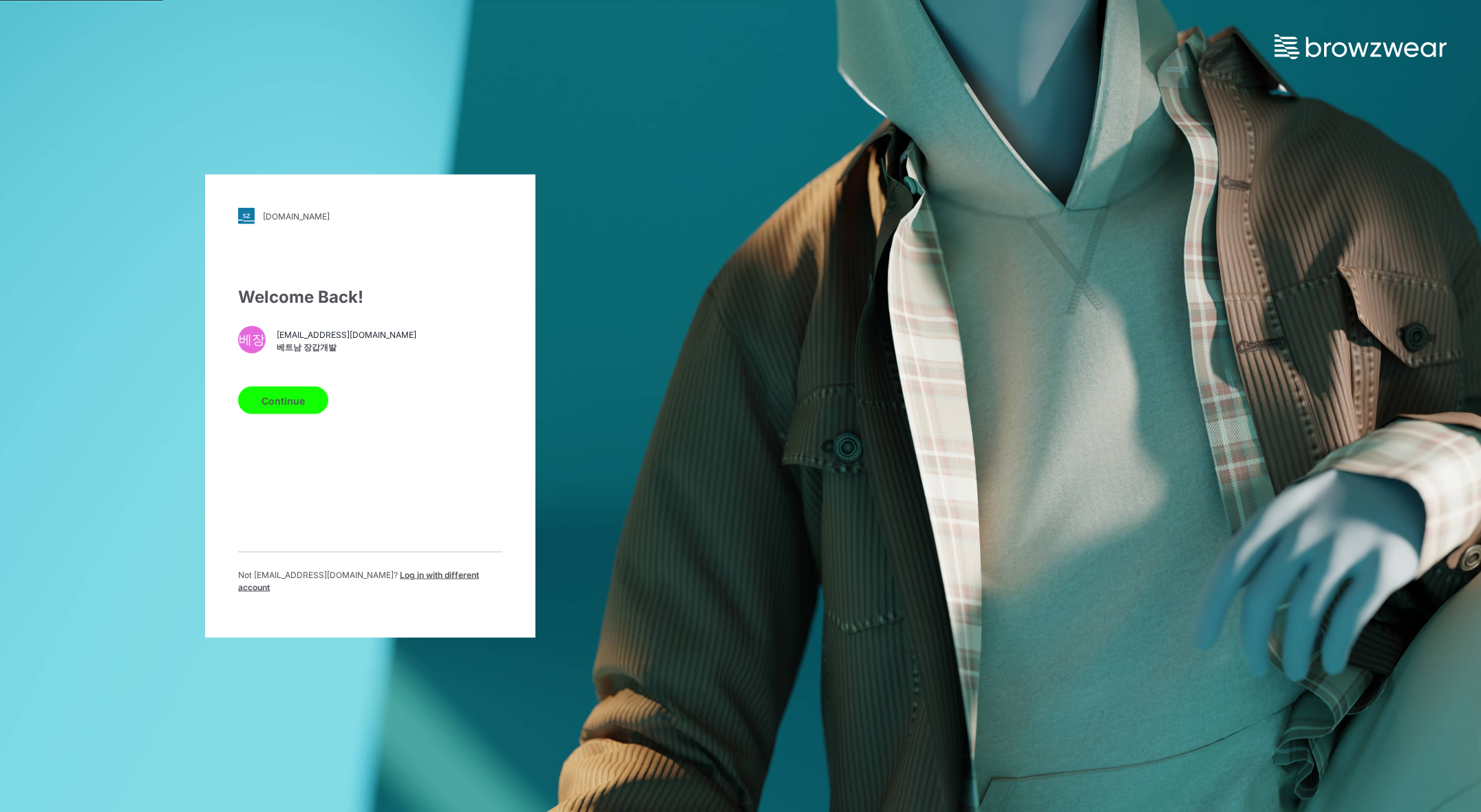
click at [306, 552] on div "Welcome Back! 베장 glovessample@hyun-jin.com 베트남 장갑개발 Continue Not glovessample@h…" at bounding box center [370, 445] width 264 height 320
click at [307, 552] on div "Welcome Back! 베장 glovessample@hyun-jin.com 베트남 장갑개발 Continue Not glovessample@h…" at bounding box center [370, 445] width 264 height 320
click at [270, 408] on button "Continue" at bounding box center [283, 400] width 90 height 27
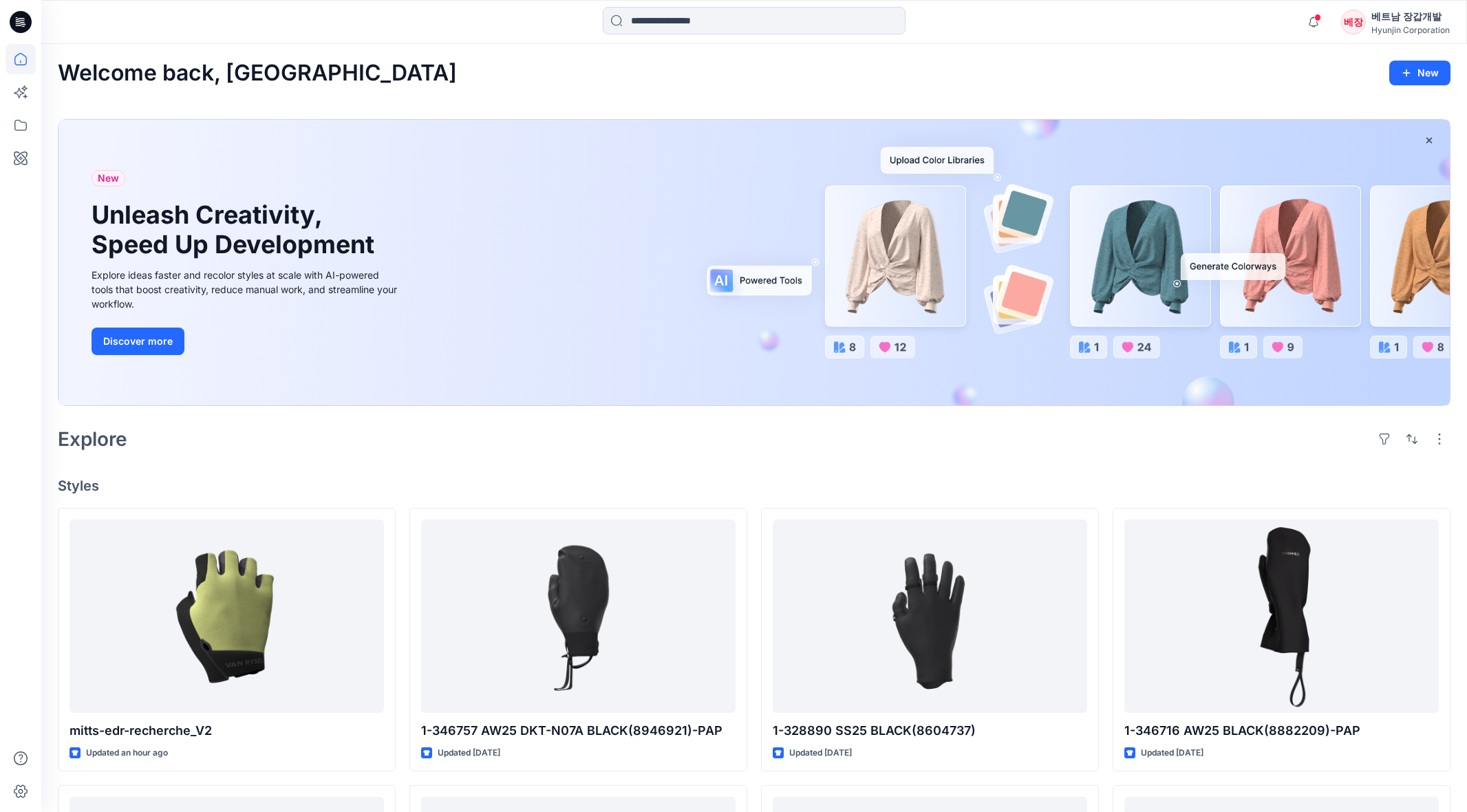
click at [1050, 52] on div "Welcome back, [GEOGRAPHIC_DATA] New New Unleash Creativity, Speed Up Developmen…" at bounding box center [755, 718] width 1426 height 1348
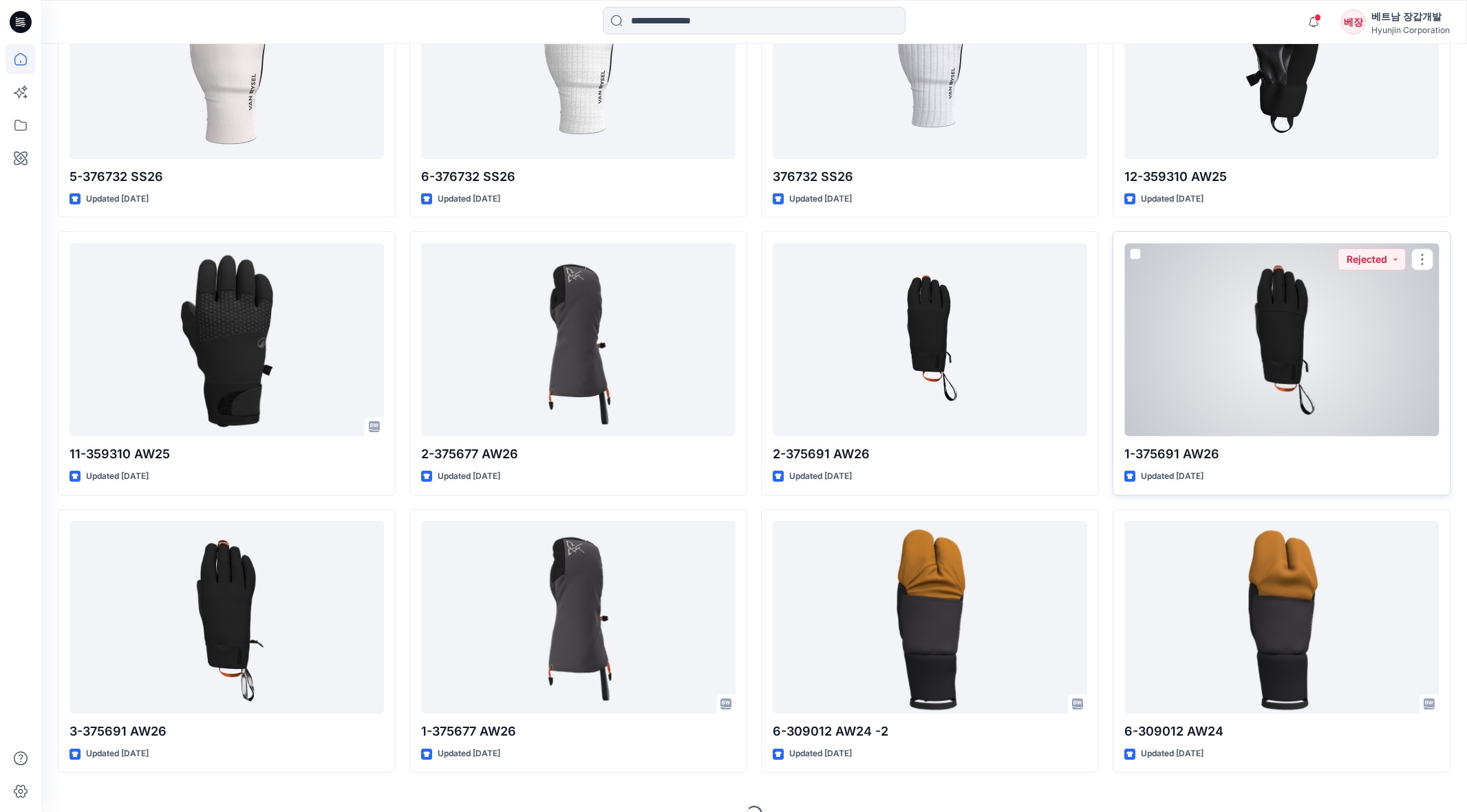
scroll to position [6410, 0]
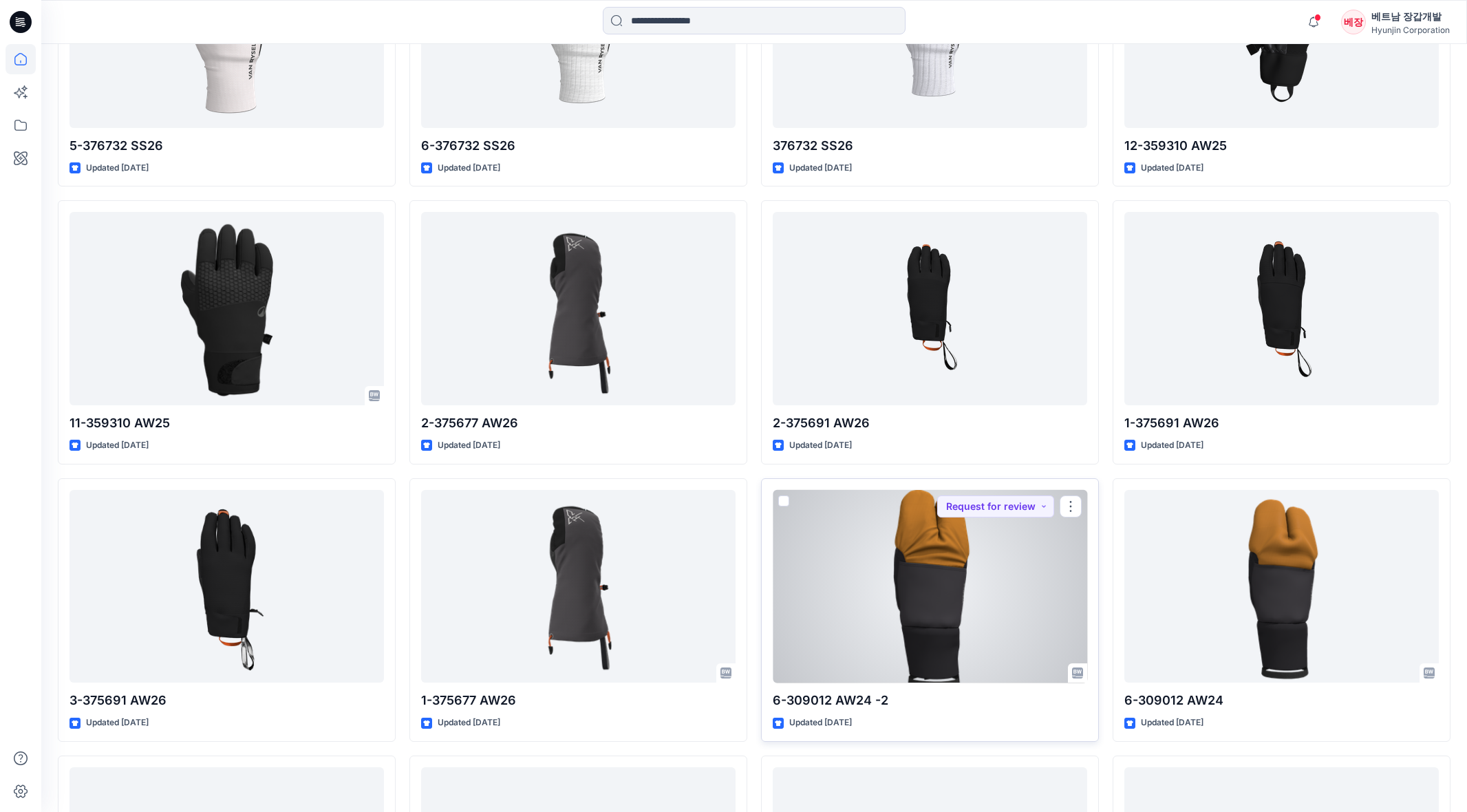
click at [950, 586] on div at bounding box center [930, 586] width 315 height 194
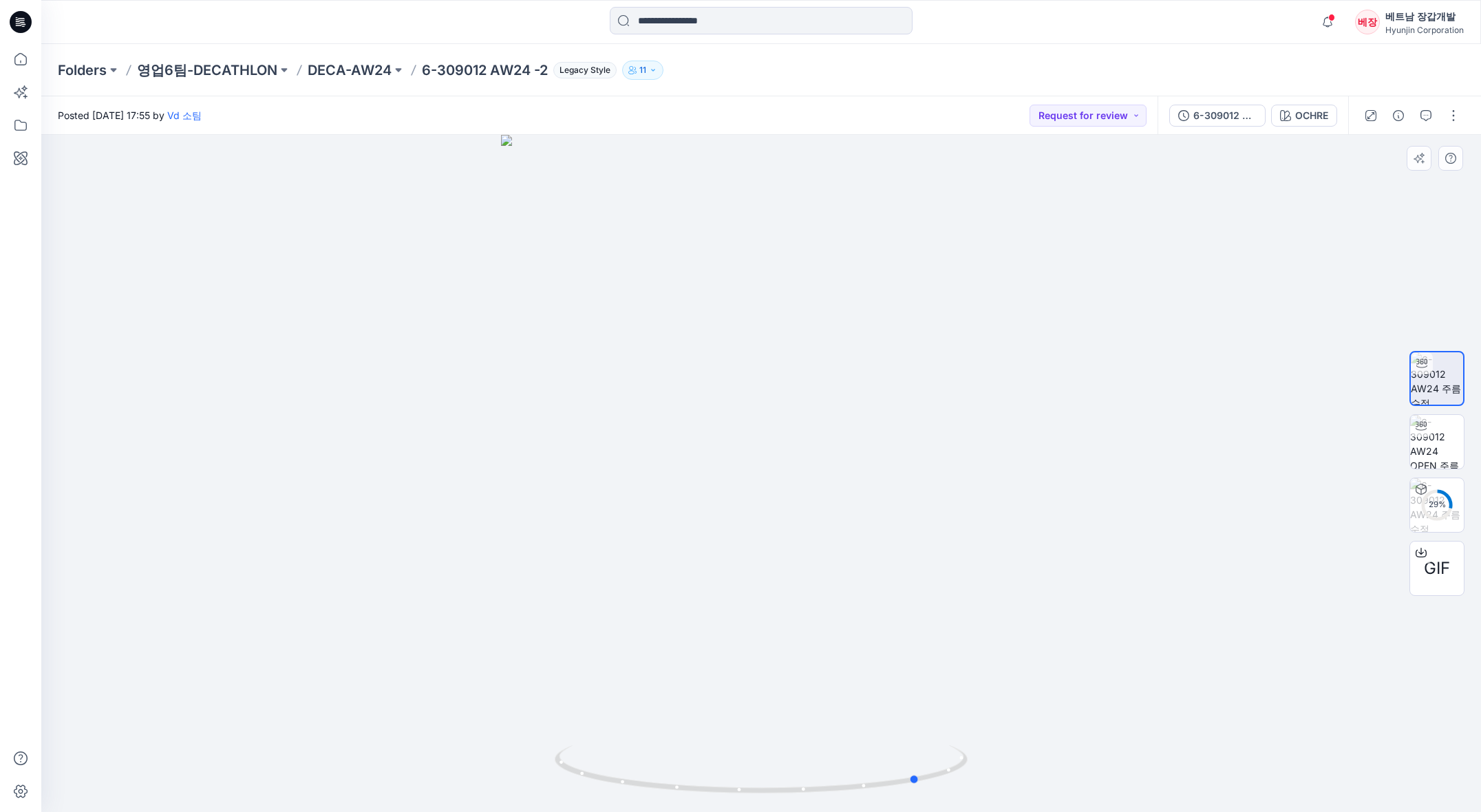
drag, startPoint x: 821, startPoint y: 490, endPoint x: 568, endPoint y: 559, distance: 262.2
click at [568, 559] on div at bounding box center [761, 474] width 1439 height 677
drag, startPoint x: 826, startPoint y: 735, endPoint x: 690, endPoint y: 699, distance: 140.7
click at [690, 699] on div at bounding box center [761, 474] width 1439 height 677
click at [1440, 439] on img at bounding box center [1437, 442] width 53 height 53
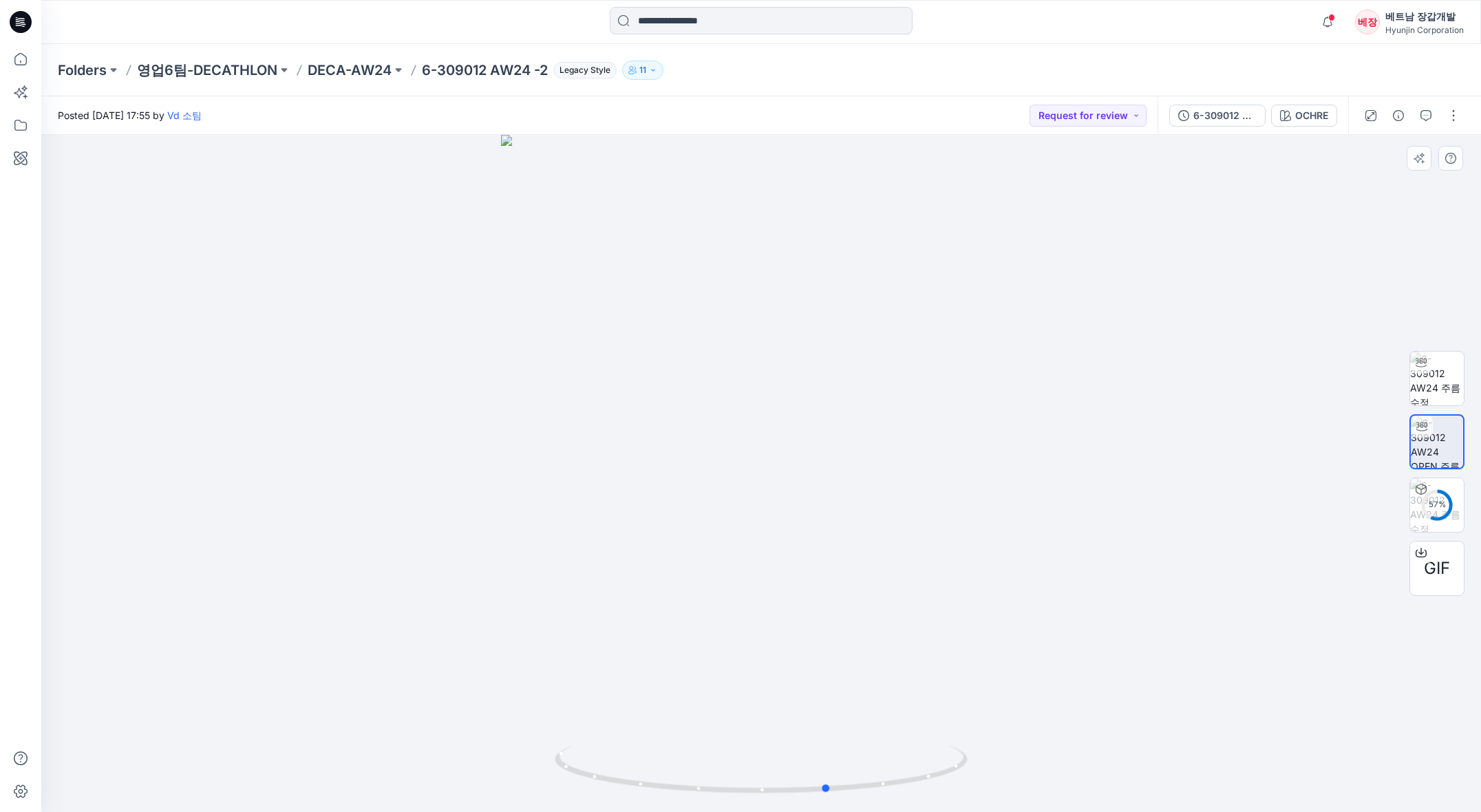
drag, startPoint x: 1016, startPoint y: 485, endPoint x: 670, endPoint y: 502, distance: 346.4
click at [670, 502] on div at bounding box center [761, 474] width 1439 height 677
click at [20, 89] on icon at bounding box center [20, 92] width 30 height 30
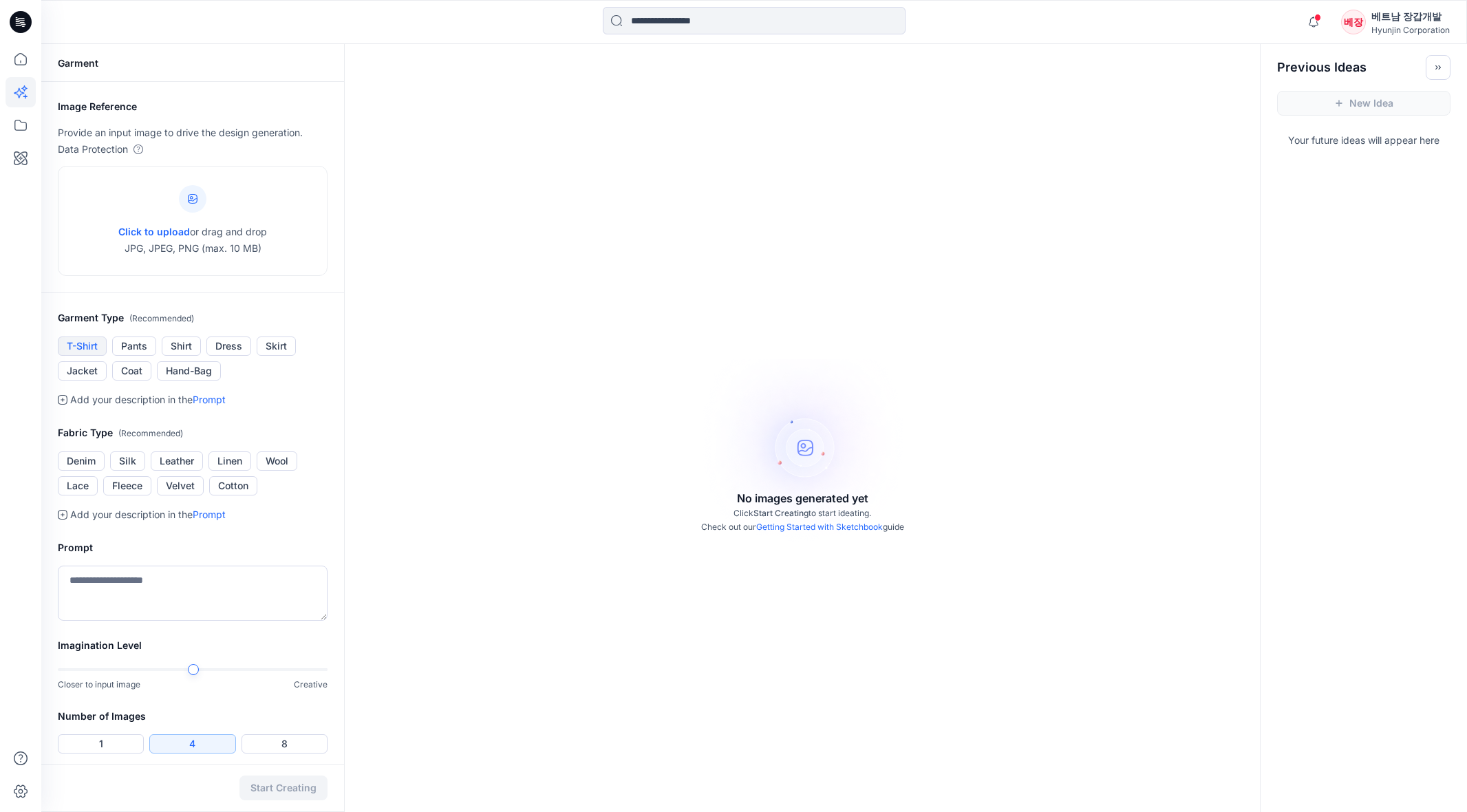
click at [81, 344] on button "T-Shirt" at bounding box center [82, 345] width 49 height 19
click at [137, 345] on button "Pants" at bounding box center [134, 345] width 44 height 19
click at [185, 345] on button "Shirt" at bounding box center [182, 345] width 39 height 19
click at [232, 344] on button "Dress" at bounding box center [229, 345] width 45 height 19
click at [272, 343] on button "Skirt" at bounding box center [277, 345] width 39 height 19
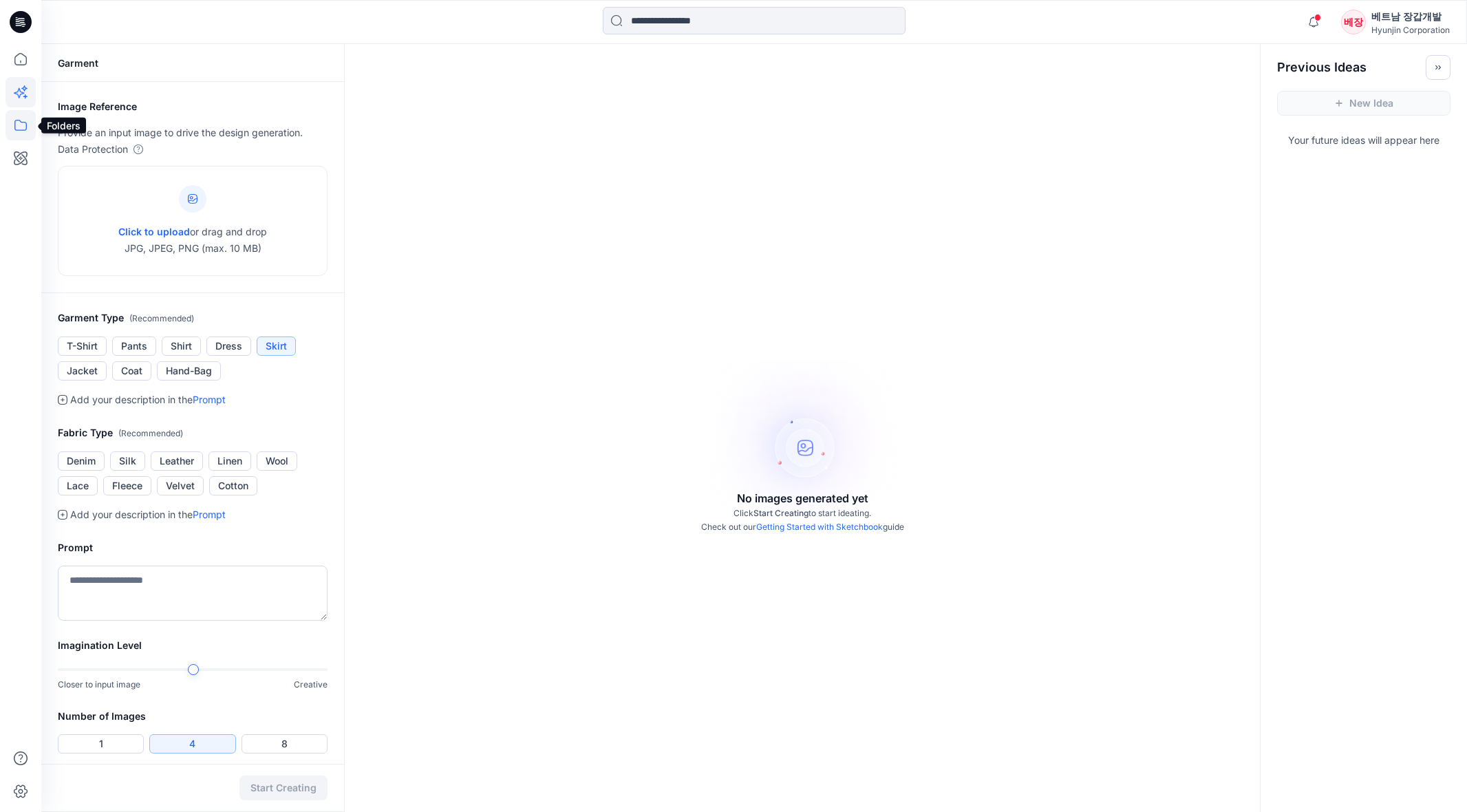
click at [14, 125] on icon at bounding box center [20, 125] width 30 height 30
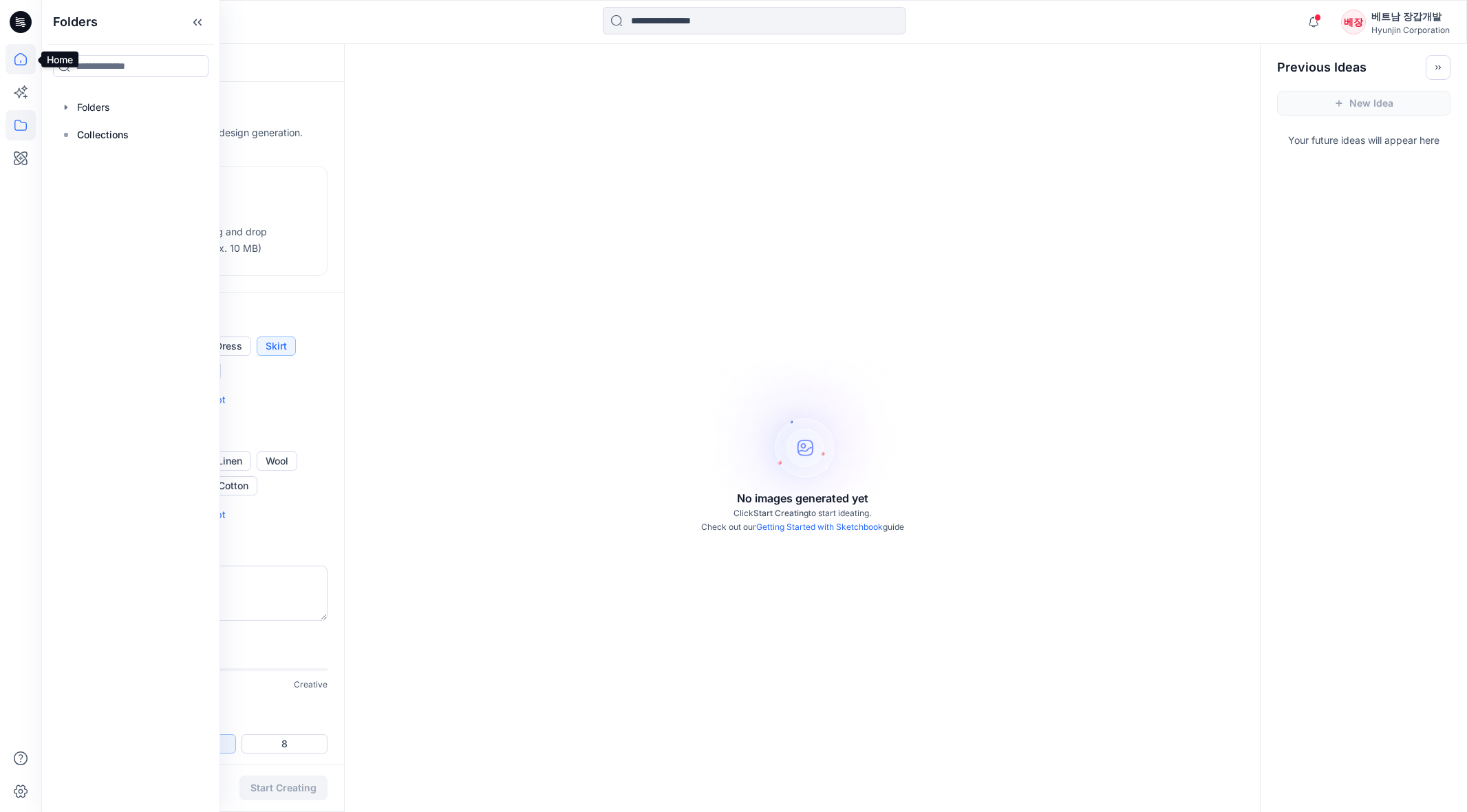
click at [18, 56] on icon at bounding box center [20, 59] width 30 height 30
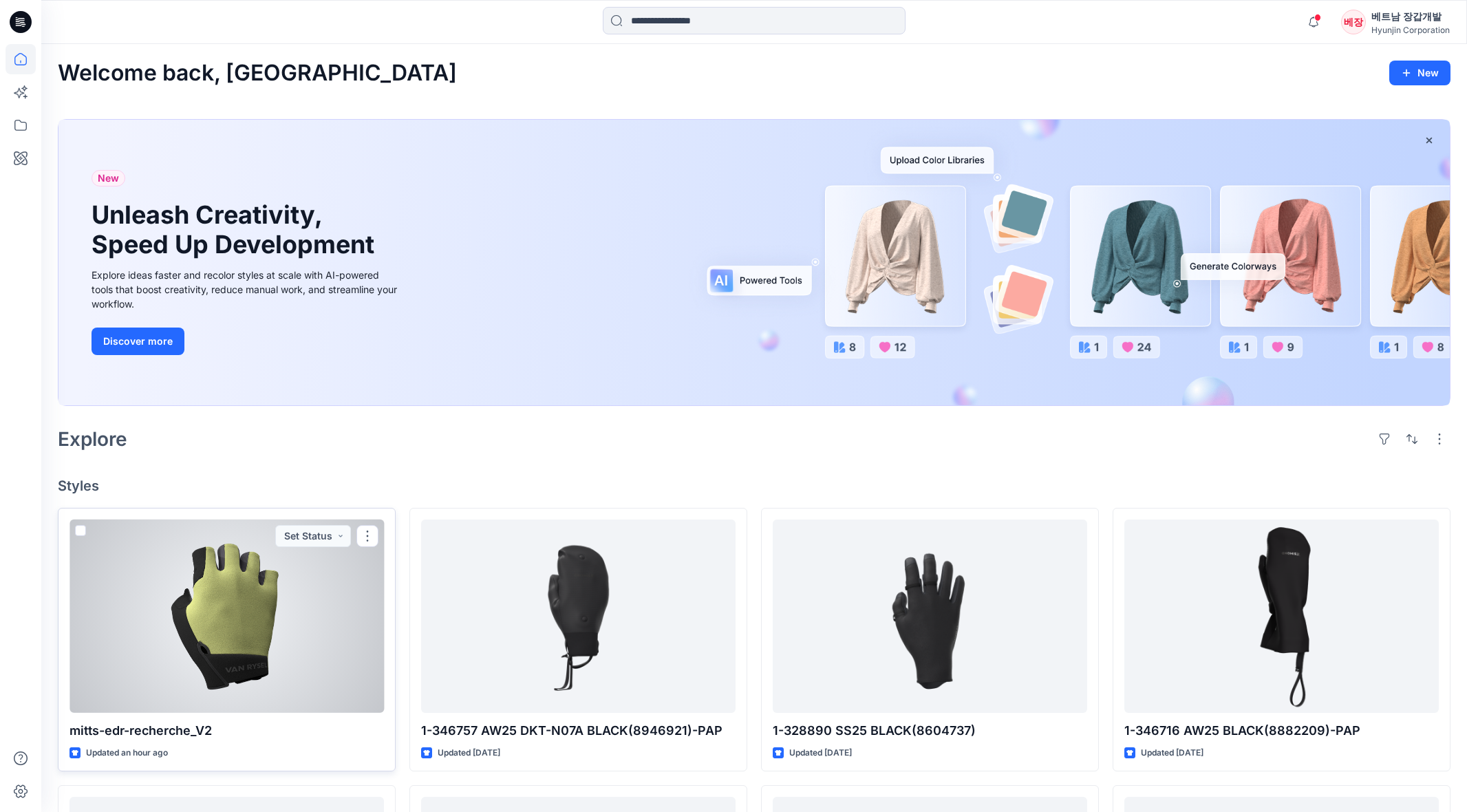
click at [218, 615] on div at bounding box center [227, 616] width 315 height 194
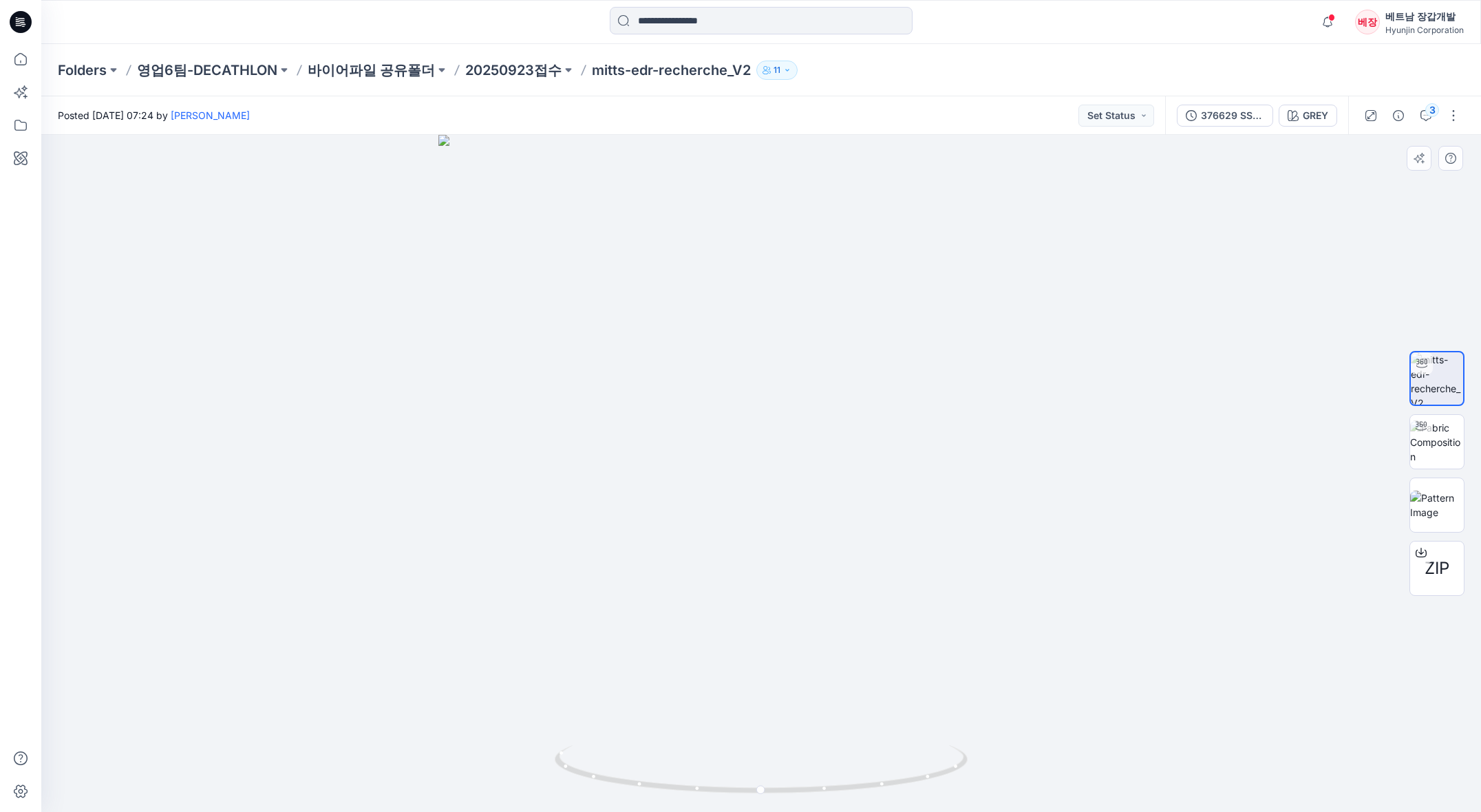
drag, startPoint x: 761, startPoint y: 282, endPoint x: 746, endPoint y: 431, distance: 149.8
click at [727, 452] on img at bounding box center [762, 474] width 646 height 677
drag, startPoint x: 840, startPoint y: 666, endPoint x: 786, endPoint y: 571, distance: 109.3
click at [786, 571] on img at bounding box center [762, 426] width 1022 height 773
drag, startPoint x: 871, startPoint y: 717, endPoint x: 764, endPoint y: 724, distance: 107.2
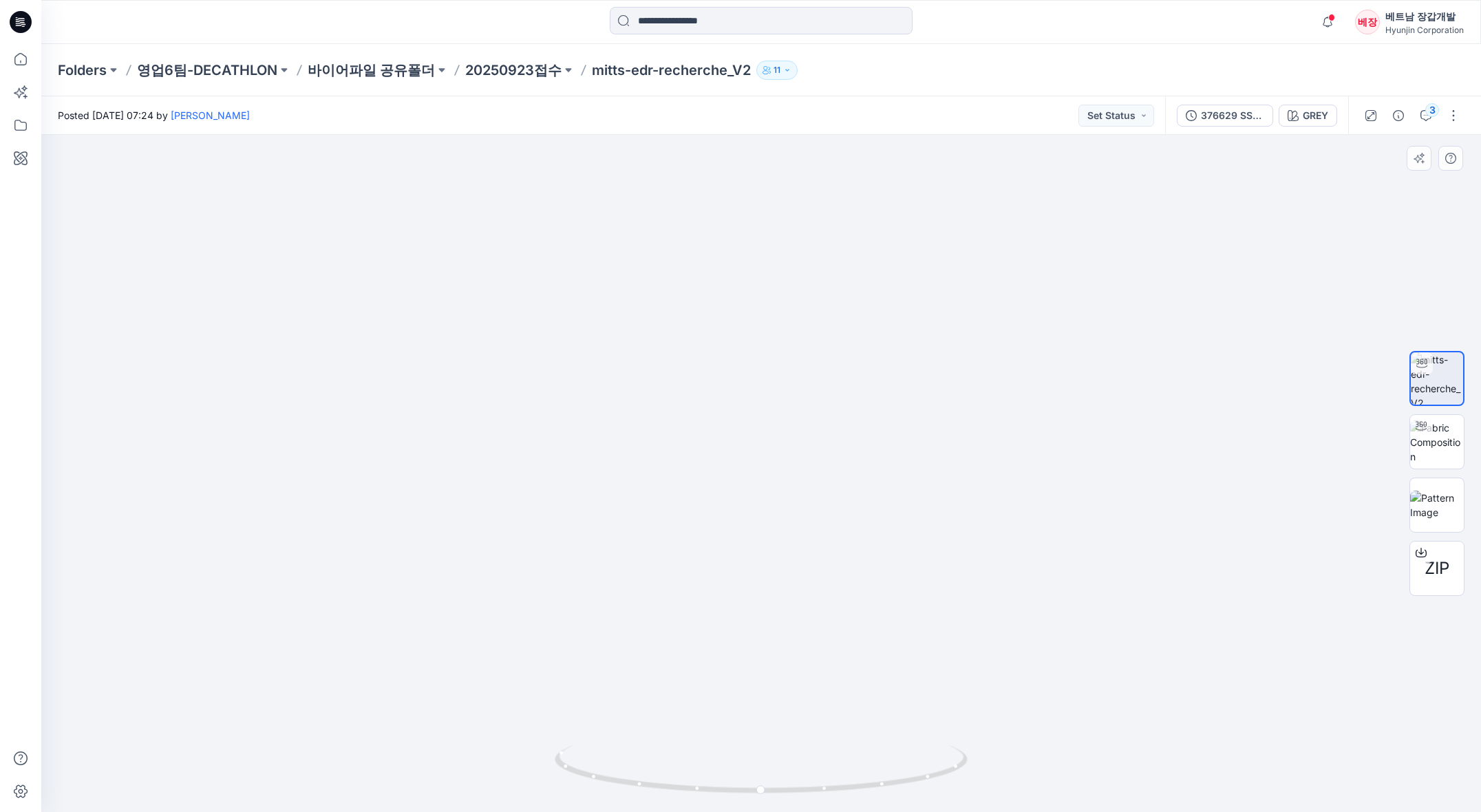
click at [764, 724] on img at bounding box center [762, 429] width 1022 height 766
drag, startPoint x: 757, startPoint y: 792, endPoint x: 838, endPoint y: 790, distance: 81.0
click at [843, 793] on icon at bounding box center [763, 770] width 417 height 51
drag, startPoint x: 619, startPoint y: 523, endPoint x: 851, endPoint y: 517, distance: 232.1
click at [851, 517] on img at bounding box center [762, 427] width 1022 height 770
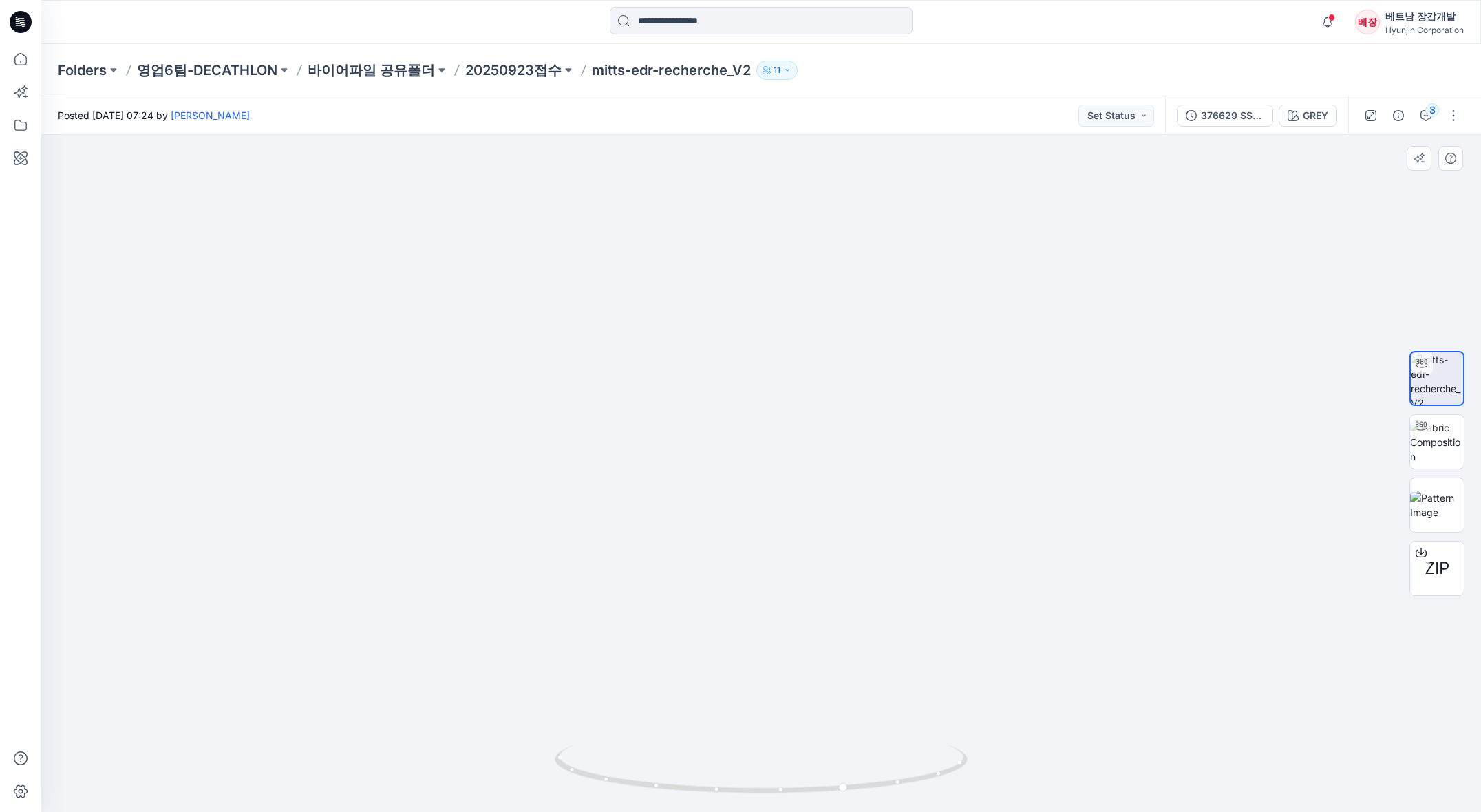
drag, startPoint x: 848, startPoint y: 517, endPoint x: 595, endPoint y: 504, distance: 253.3
click at [595, 504] on img at bounding box center [762, 419] width 1022 height 785
drag, startPoint x: 720, startPoint y: 787, endPoint x: 617, endPoint y: 741, distance: 112.8
click at [617, 741] on div at bounding box center [761, 474] width 1439 height 677
drag, startPoint x: 743, startPoint y: 789, endPoint x: 897, endPoint y: 733, distance: 163.9
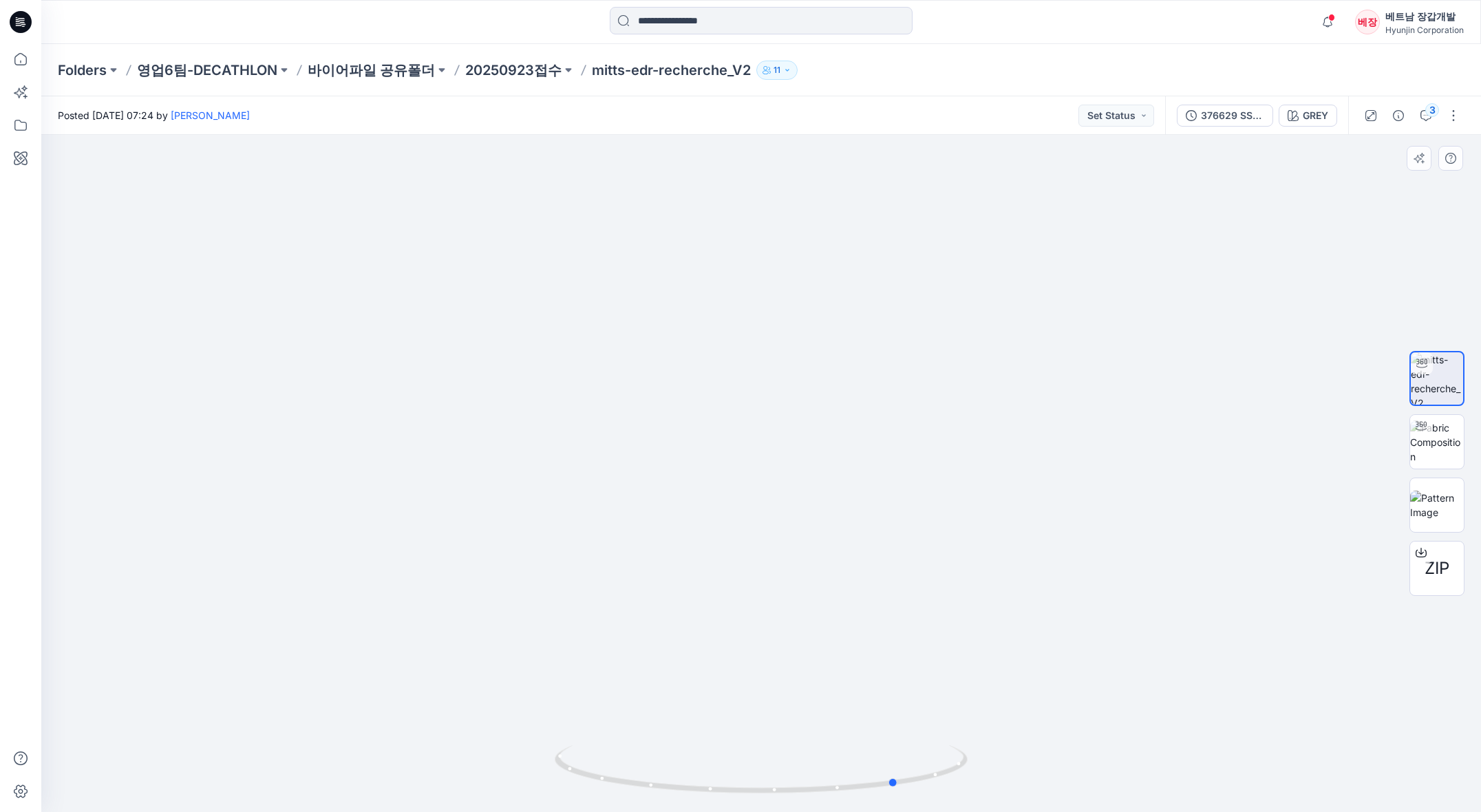
click at [897, 733] on div at bounding box center [761, 474] width 1439 height 677
drag, startPoint x: 895, startPoint y: 779, endPoint x: 955, endPoint y: 758, distance: 63.6
click at [955, 758] on icon at bounding box center [763, 770] width 417 height 51
click at [1421, 438] on img at bounding box center [1437, 442] width 53 height 44
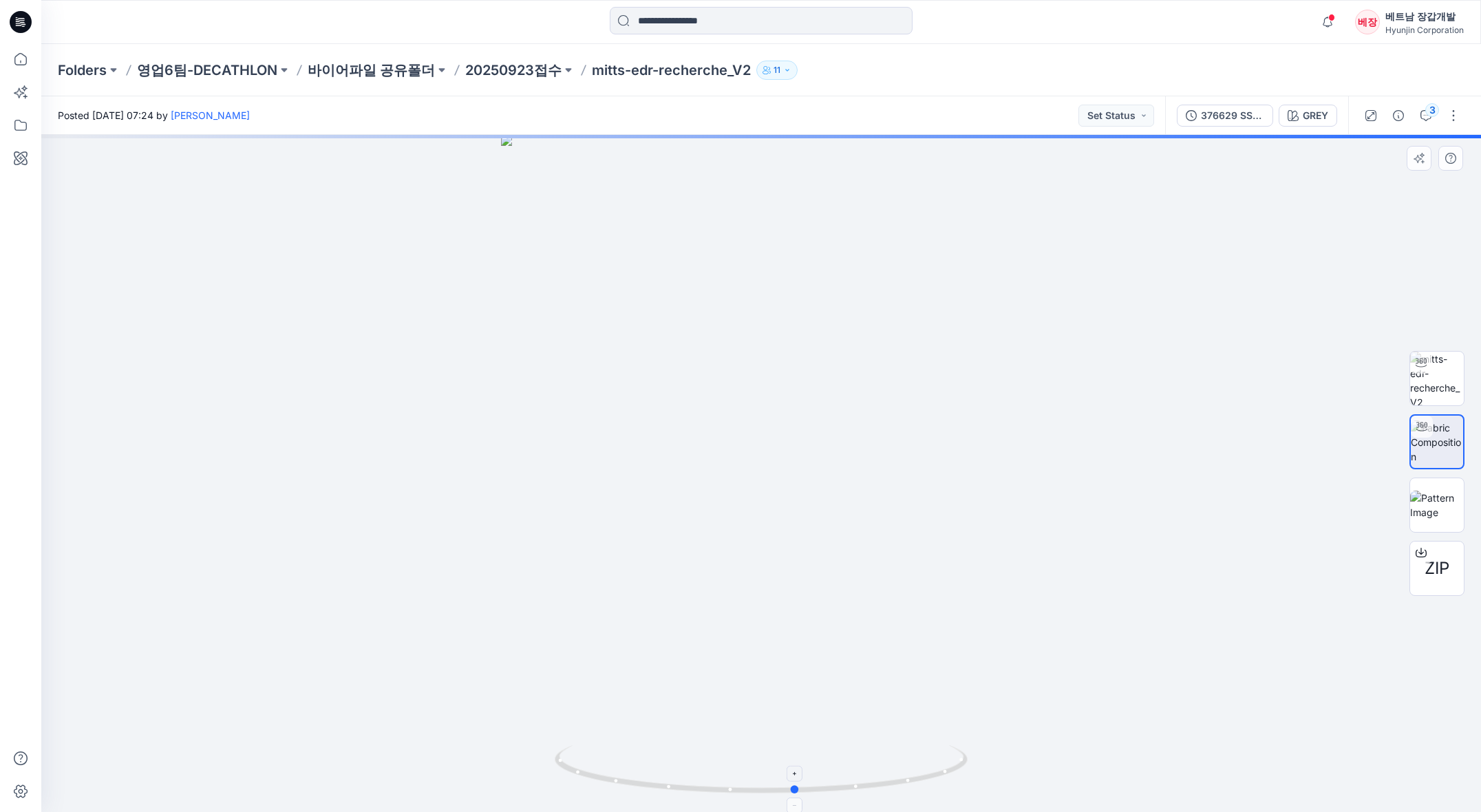
drag, startPoint x: 757, startPoint y: 788, endPoint x: 793, endPoint y: 740, distance: 60.0
click at [793, 791] on circle at bounding box center [795, 789] width 8 height 8
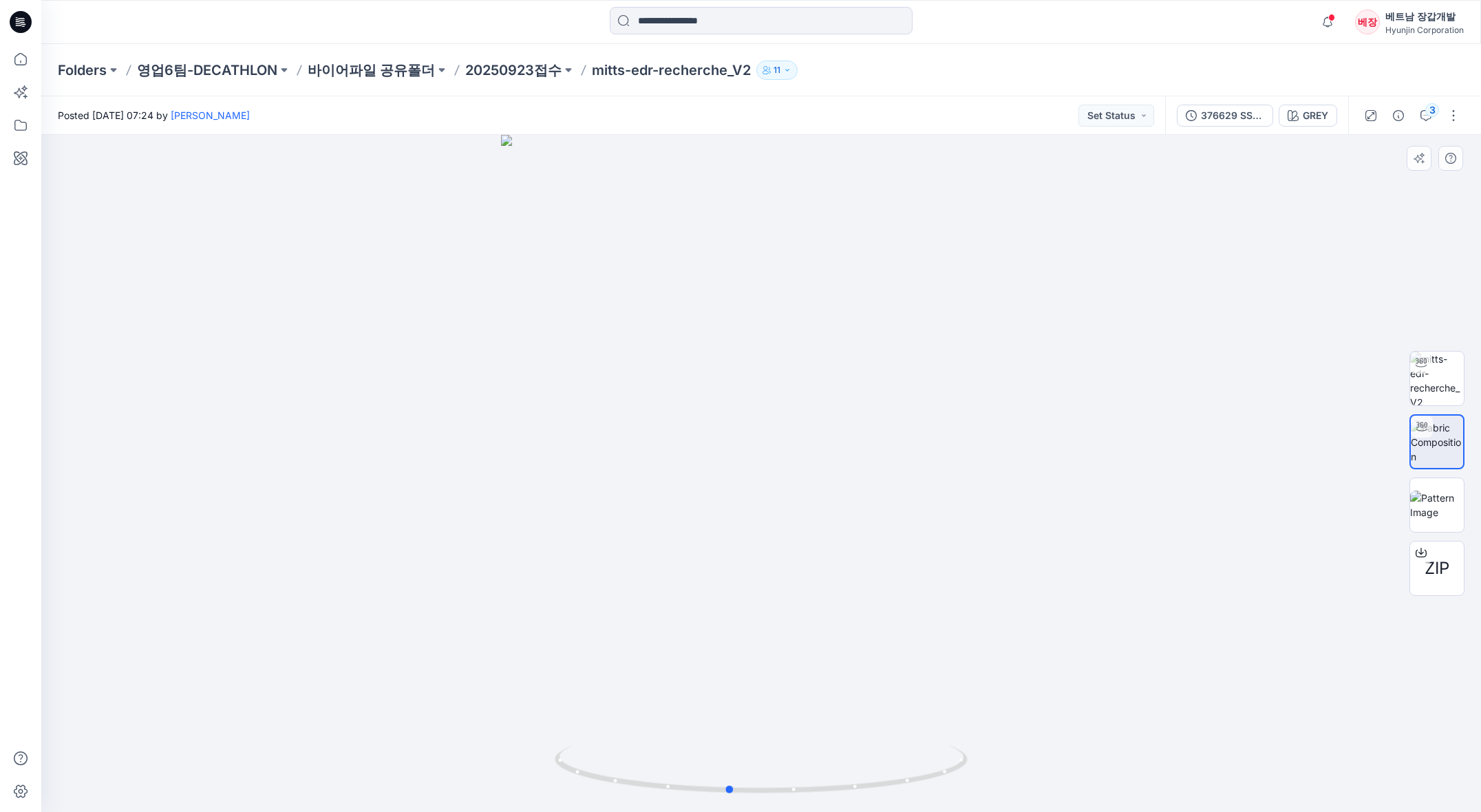
drag, startPoint x: 659, startPoint y: 609, endPoint x: 763, endPoint y: 608, distance: 104.0
click at [763, 608] on div at bounding box center [761, 474] width 1439 height 677
drag, startPoint x: 846, startPoint y: 424, endPoint x: 651, endPoint y: 443, distance: 195.9
click at [651, 443] on div at bounding box center [761, 474] width 1439 height 677
drag, startPoint x: 771, startPoint y: 405, endPoint x: 929, endPoint y: 459, distance: 167.0
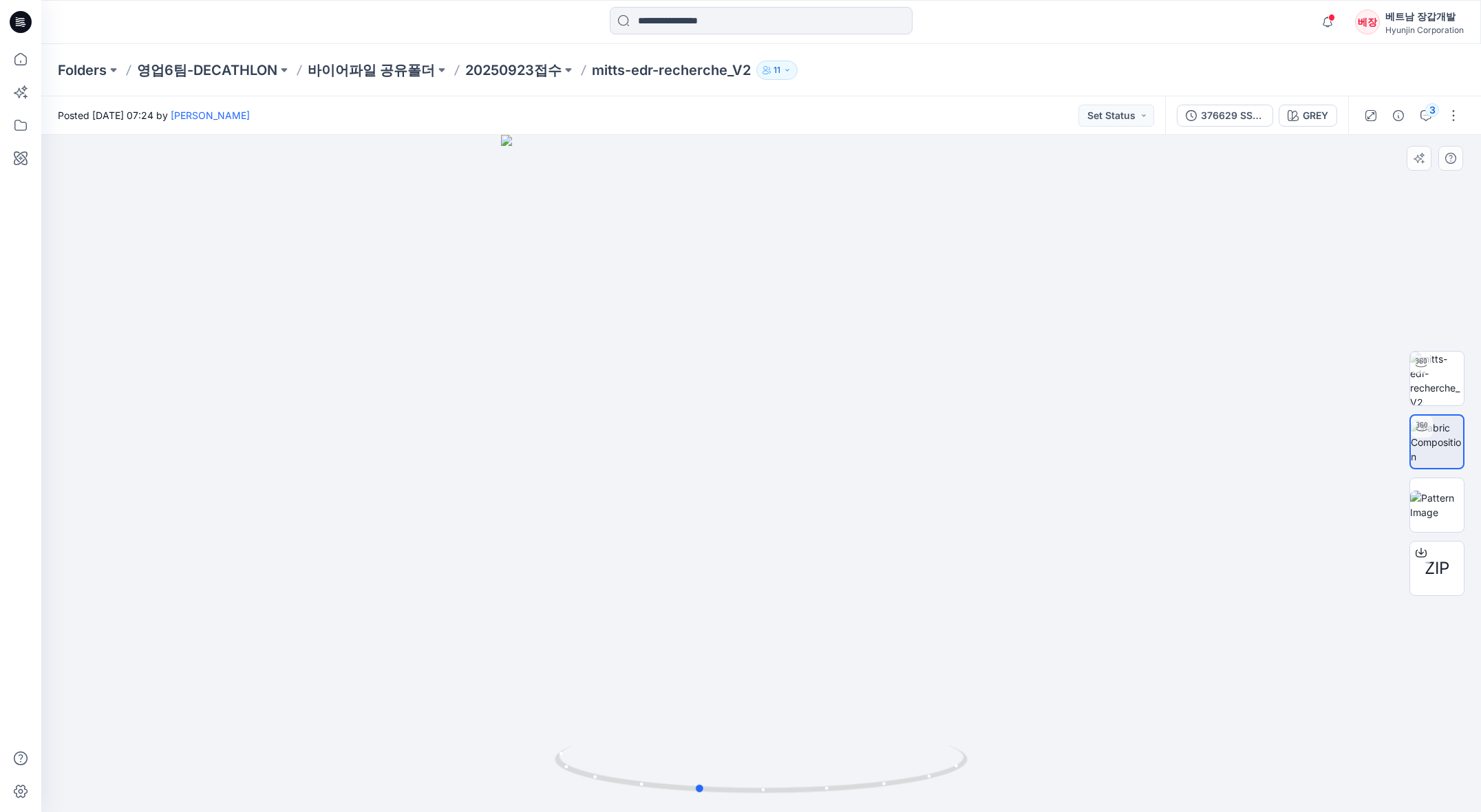
click at [929, 459] on div at bounding box center [761, 474] width 1439 height 677
click at [1435, 380] on img at bounding box center [1437, 379] width 53 height 53
drag, startPoint x: 801, startPoint y: 300, endPoint x: 771, endPoint y: 411, distance: 115.0
click at [769, 412] on img at bounding box center [761, 474] width 688 height 677
click at [1427, 502] on img at bounding box center [1437, 505] width 53 height 29
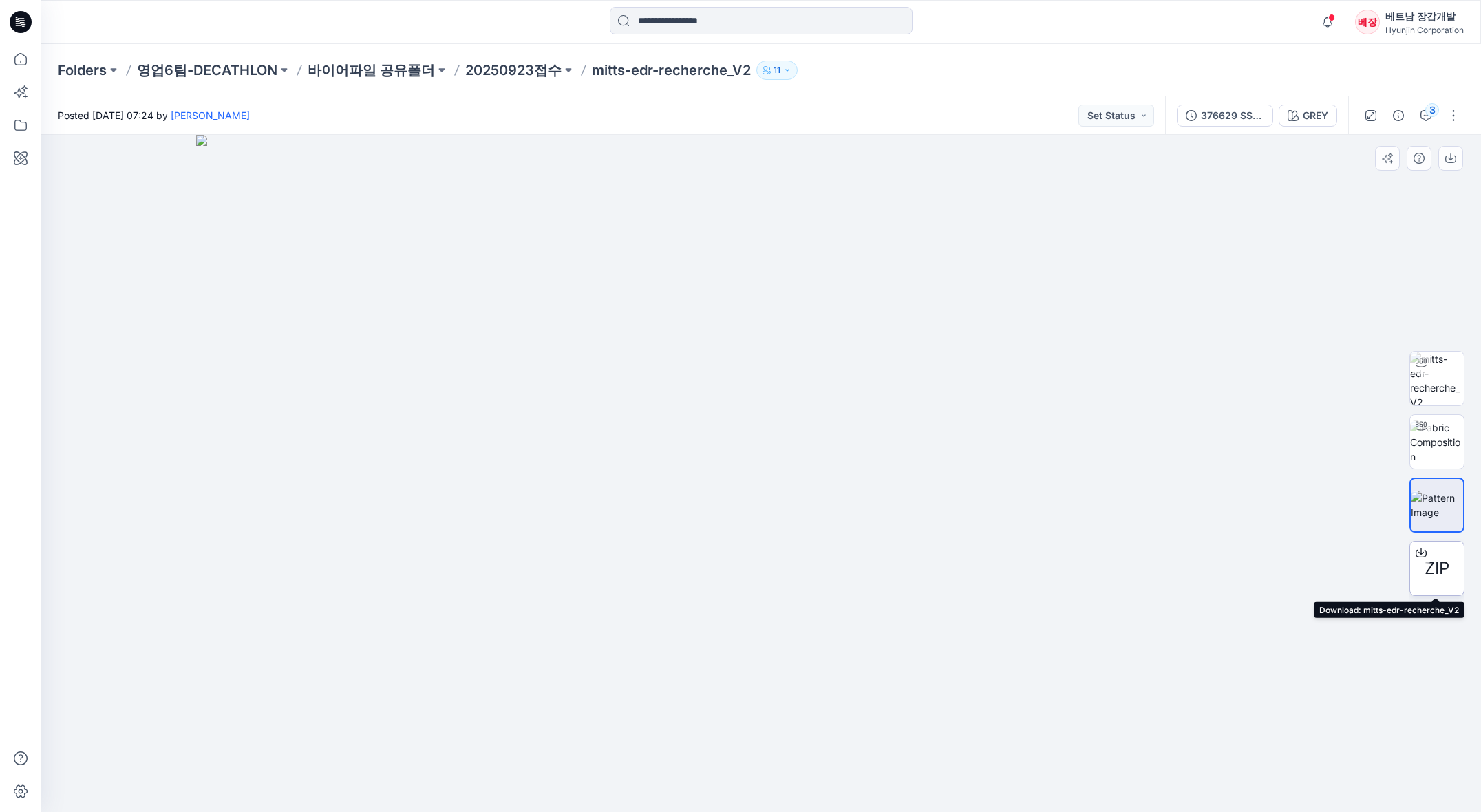
click at [1428, 571] on span "ZIP" at bounding box center [1437, 568] width 25 height 25
click at [1386, 246] on div at bounding box center [761, 474] width 1439 height 677
click at [888, 726] on img at bounding box center [761, 474] width 1129 height 677
click at [53, 430] on div at bounding box center [761, 474] width 1439 height 677
